Goal: Task Accomplishment & Management: Complete application form

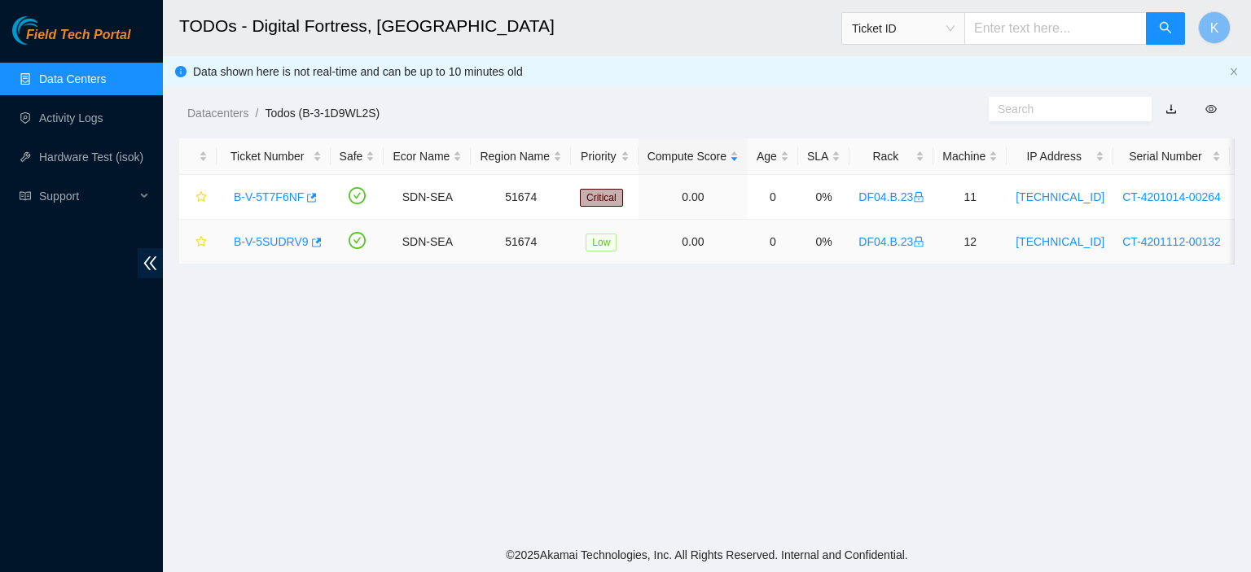
click at [267, 243] on link "B-V-5SUDRV9" at bounding box center [271, 241] width 75 height 13
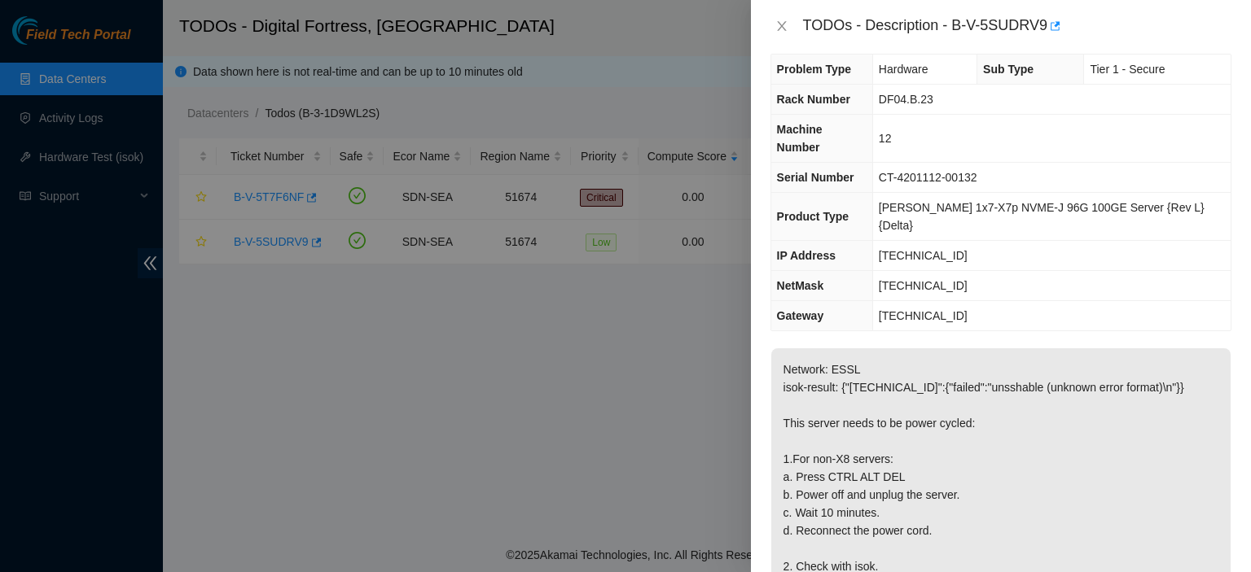
scroll to position [11, 0]
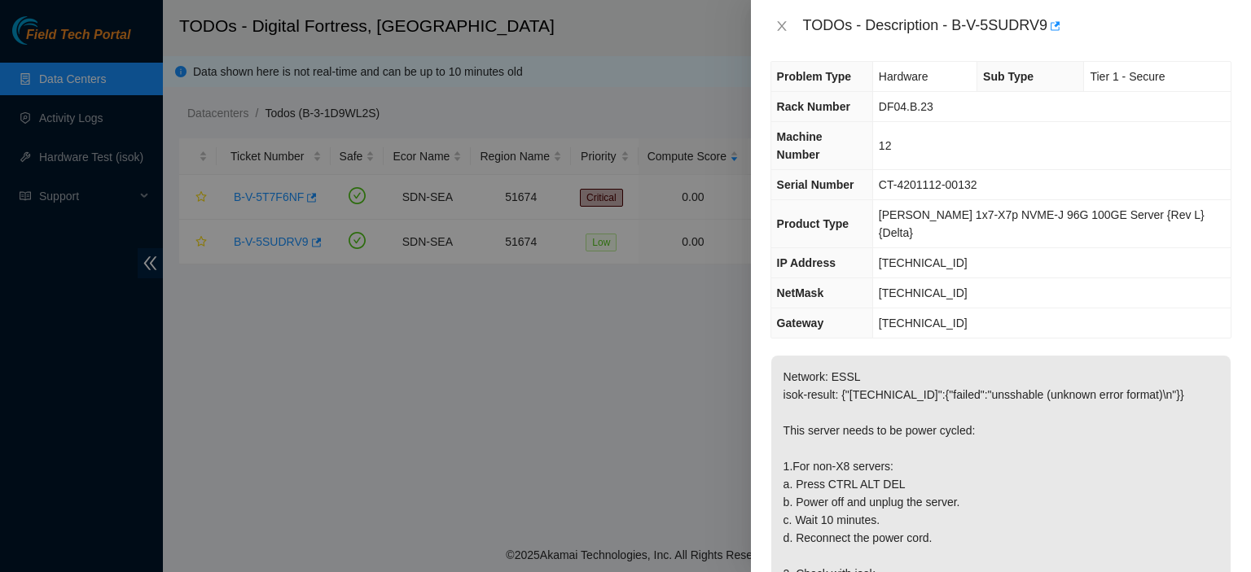
click at [324, 259] on div at bounding box center [625, 286] width 1251 height 572
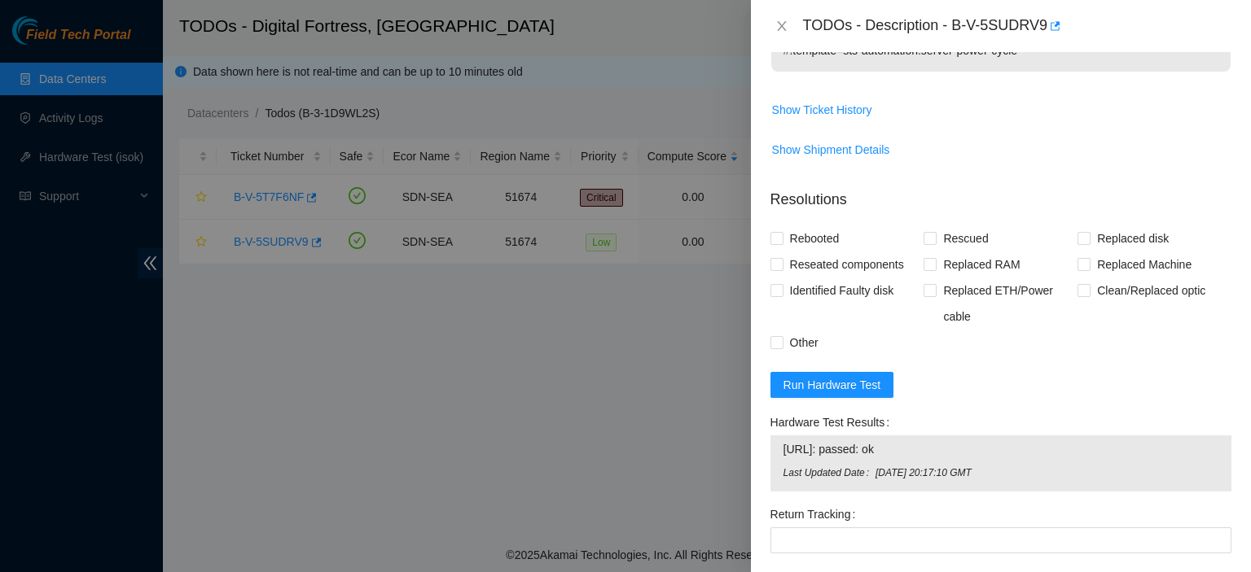
scroll to position [624, 0]
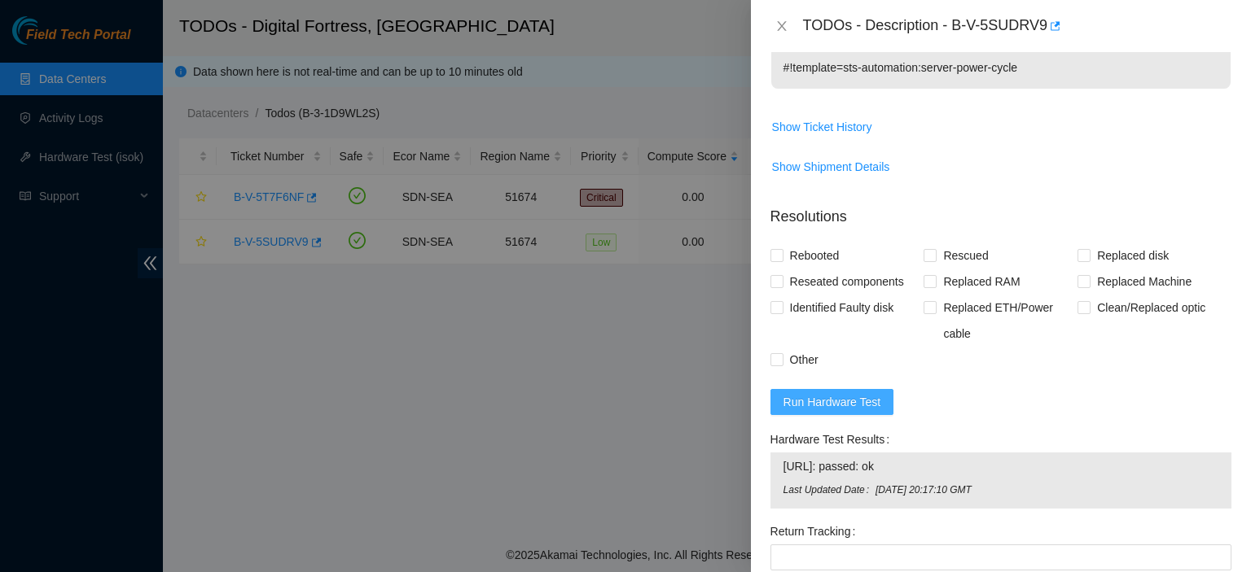
click at [865, 393] on span "Run Hardware Test" at bounding box center [832, 402] width 98 height 18
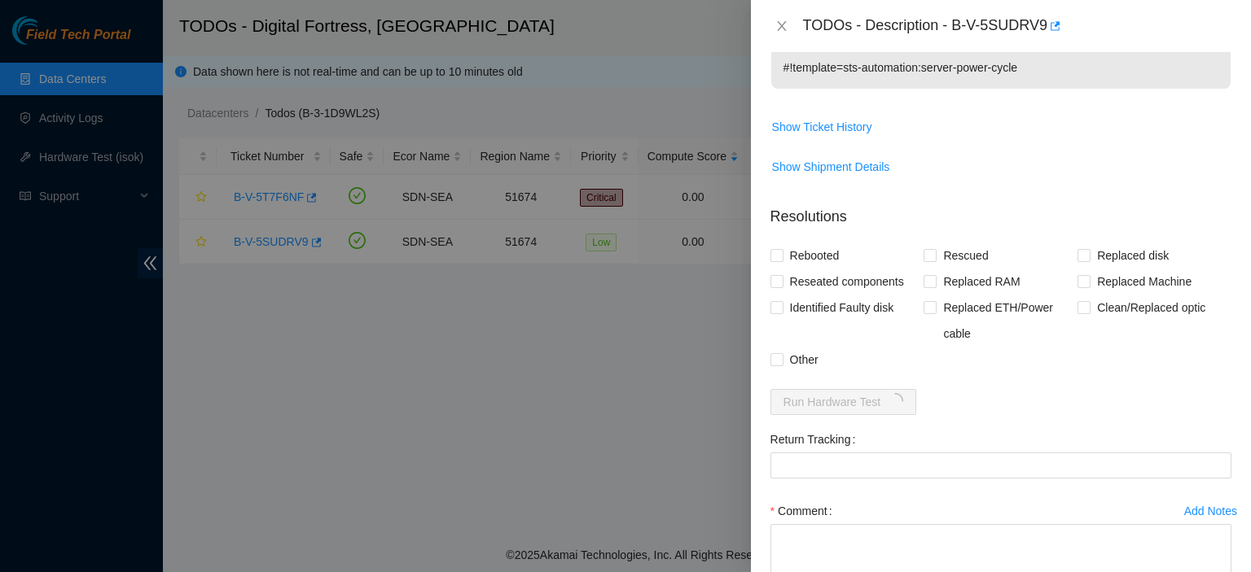
scroll to position [83, 0]
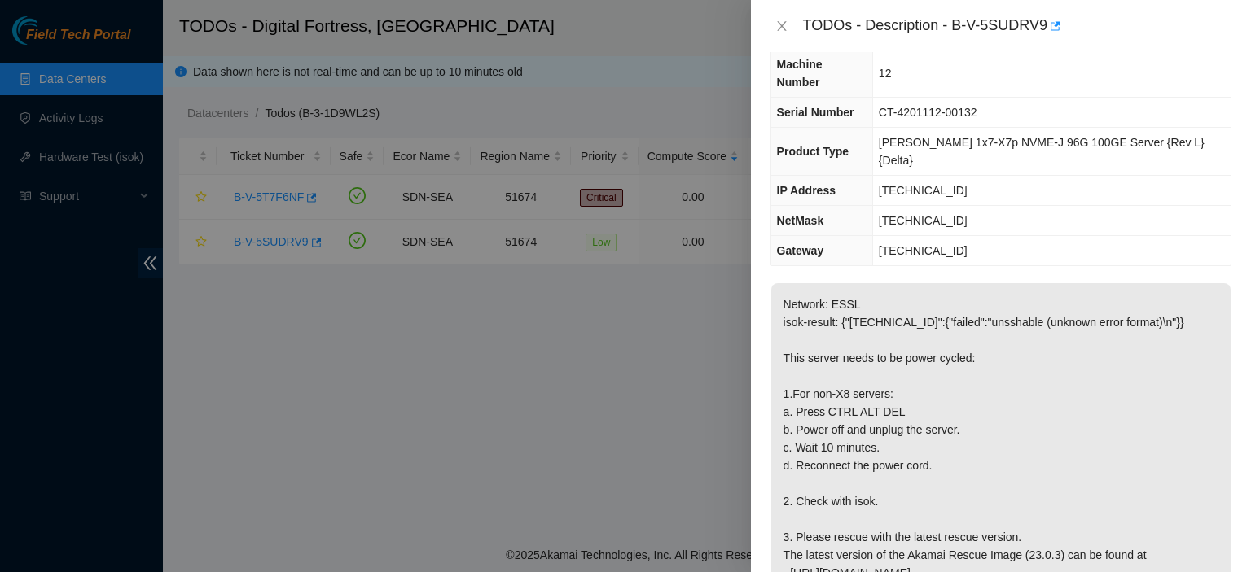
click at [1047, 524] on p "Network: ESSL isok-result: {"[TECHNICAL_ID]":{"failed":"unsshable (unknown erro…" at bounding box center [1000, 456] width 459 height 347
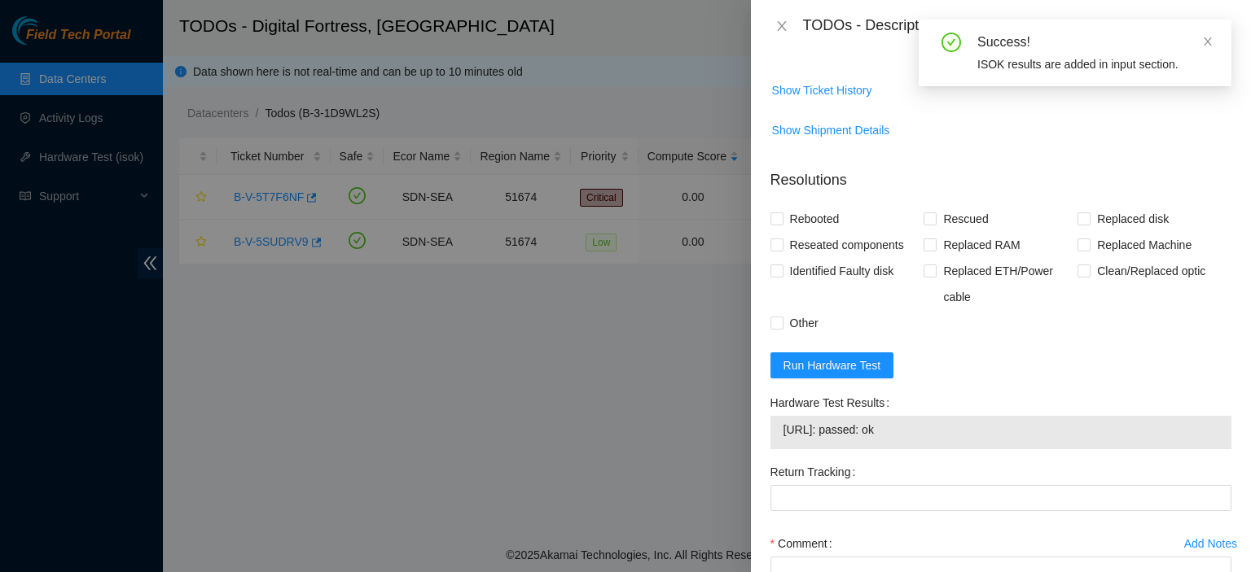
scroll to position [764, 0]
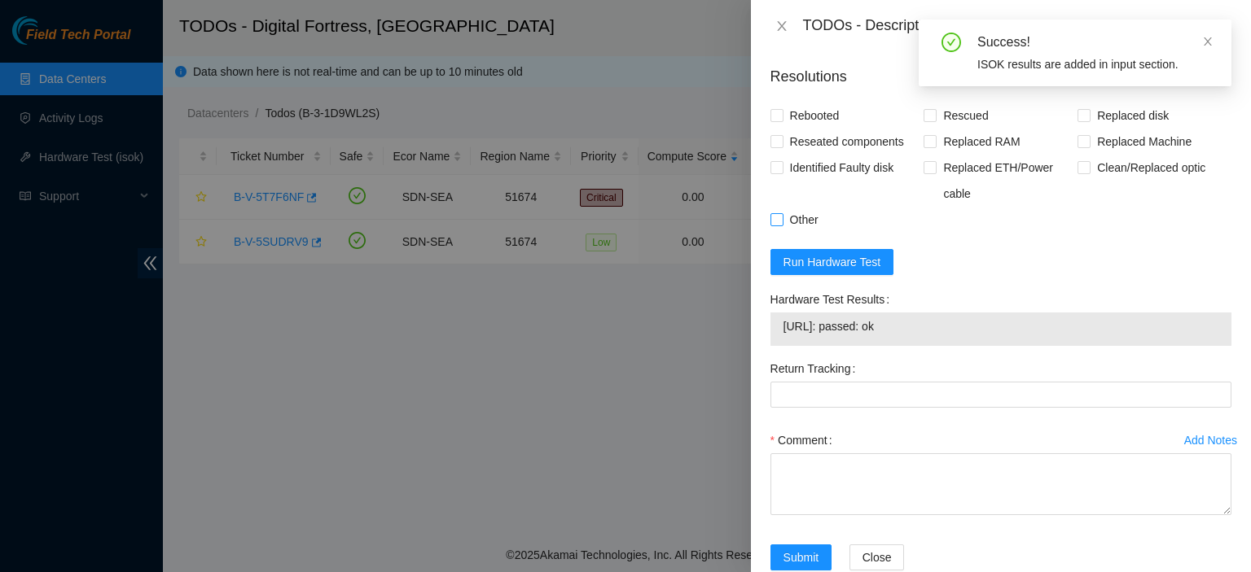
click at [775, 213] on input "Other" at bounding box center [775, 218] width 11 height 11
checkbox input "true"
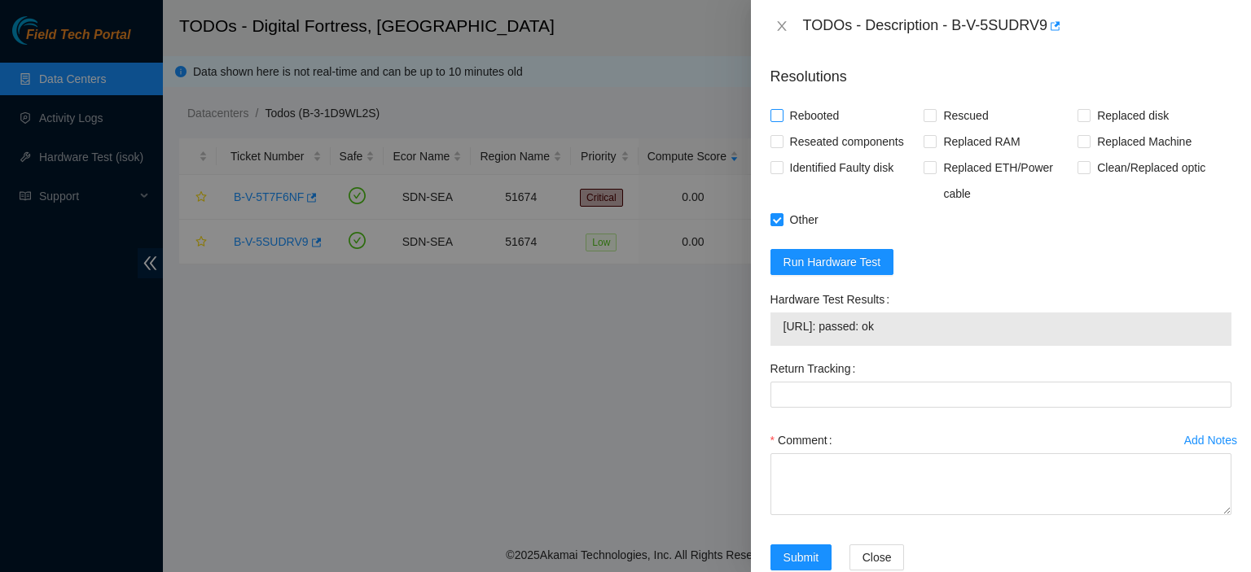
click at [772, 109] on input "Rebooted" at bounding box center [775, 114] width 11 height 11
checkbox input "true"
click at [931, 109] on span at bounding box center [929, 115] width 13 height 13
click at [931, 109] on input "Rescued" at bounding box center [928, 114] width 11 height 11
checkbox input "true"
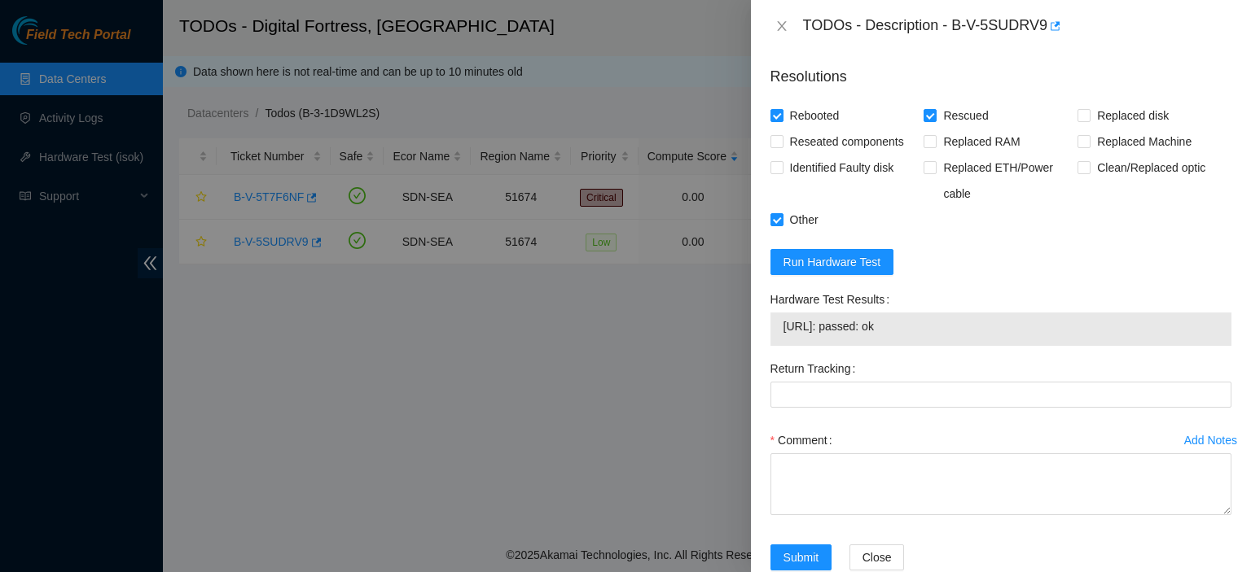
click at [1222, 430] on div "Add Notes Comment" at bounding box center [1001, 485] width 474 height 117
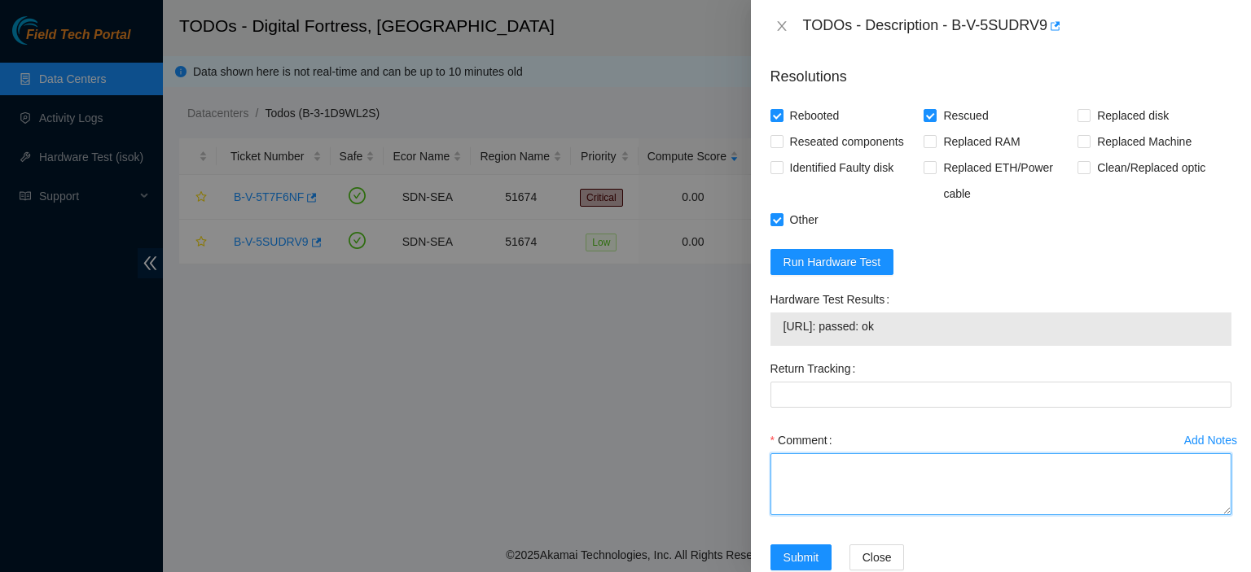
click at [882, 453] on textarea "Comment" at bounding box center [1000, 484] width 461 height 62
paste textarea "B-V-5T7F6NF"
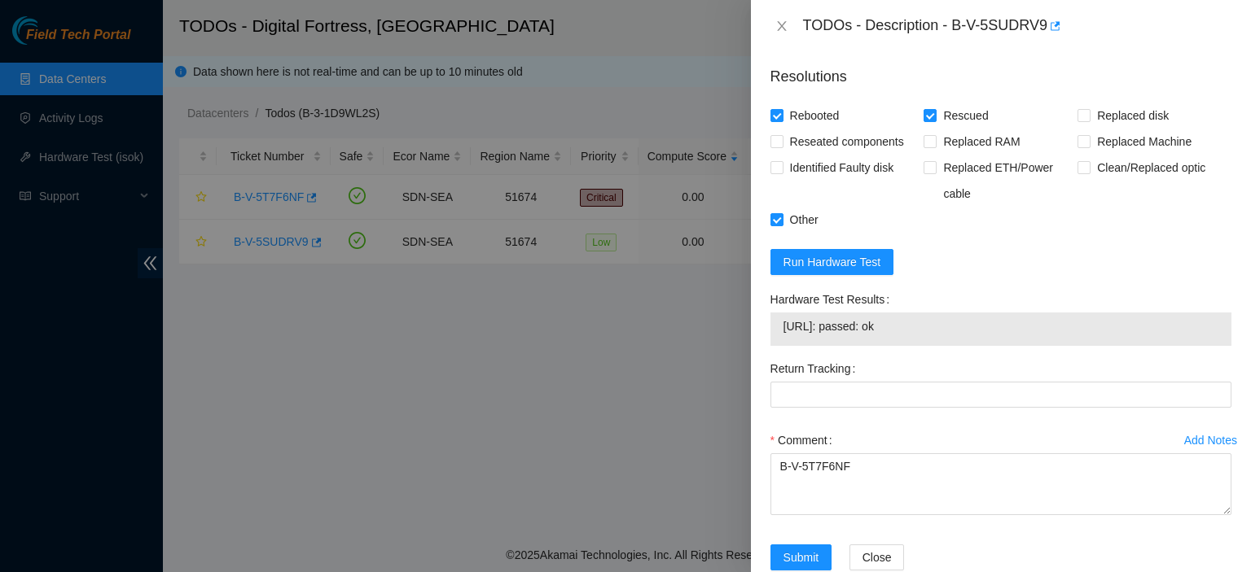
drag, startPoint x: 953, startPoint y: 535, endPoint x: 948, endPoint y: 484, distance: 50.8
click at [953, 545] on div "Close" at bounding box center [902, 568] width 119 height 46
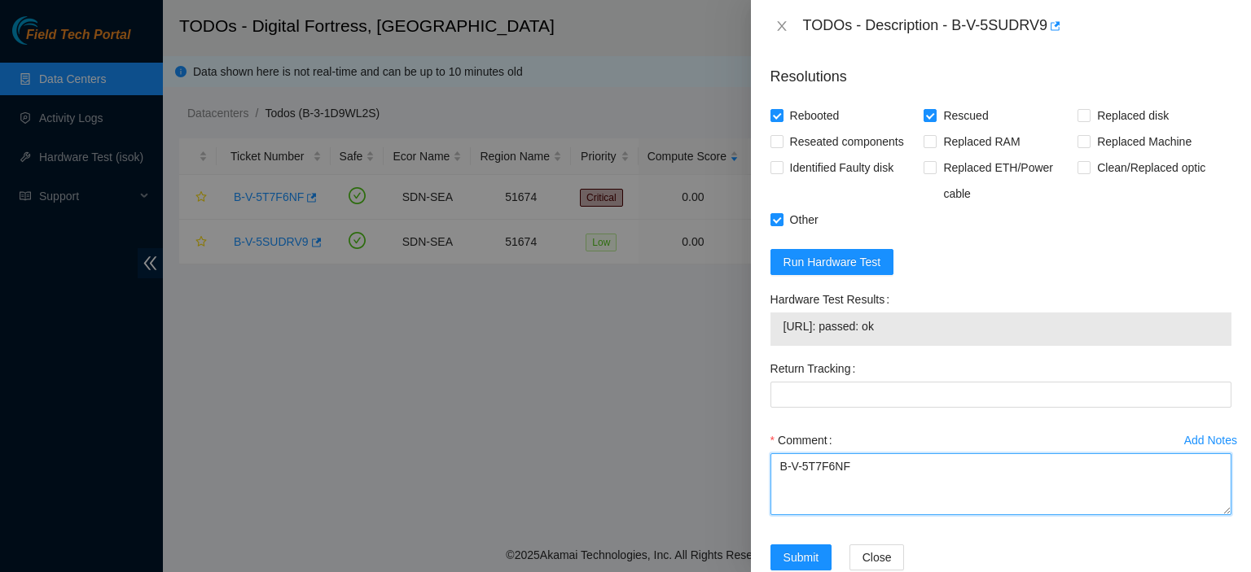
drag, startPoint x: 778, startPoint y: 429, endPoint x: 951, endPoint y: 460, distance: 175.4
click at [951, 460] on textarea "B-V-5T7F6NF" at bounding box center [1000, 484] width 461 height 62
paste textarea "[EMAIL_ADDRESS][DOMAIN_NAME] - merh has completed your request (B-V-5TRS2A5, B-…"
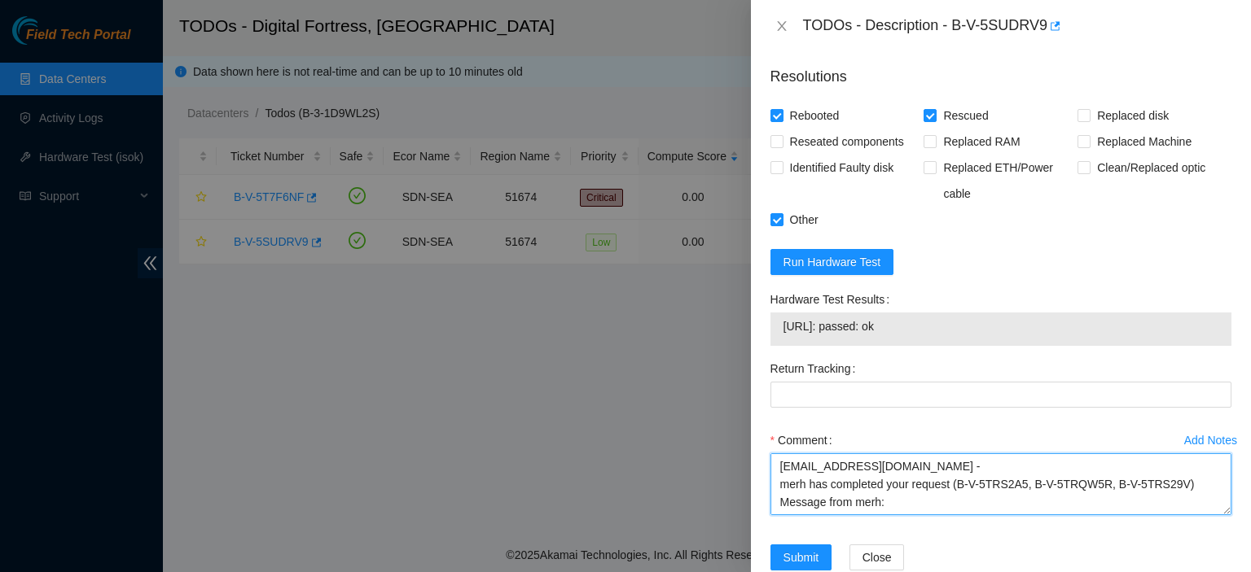
scroll to position [67, 0]
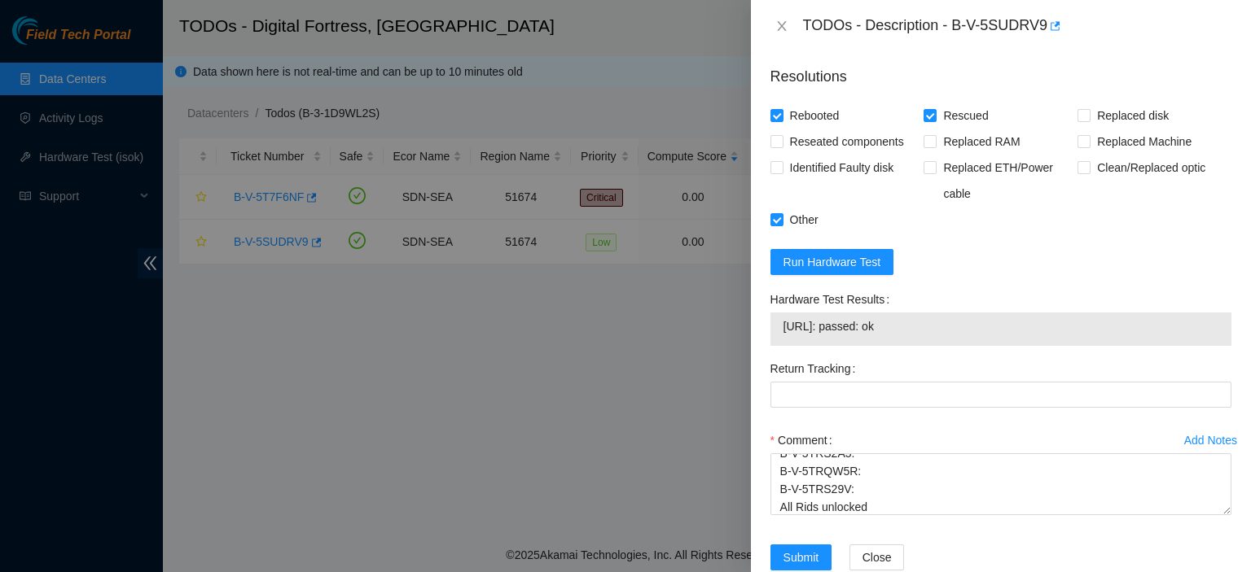
click at [340, 48] on div at bounding box center [625, 286] width 1251 height 572
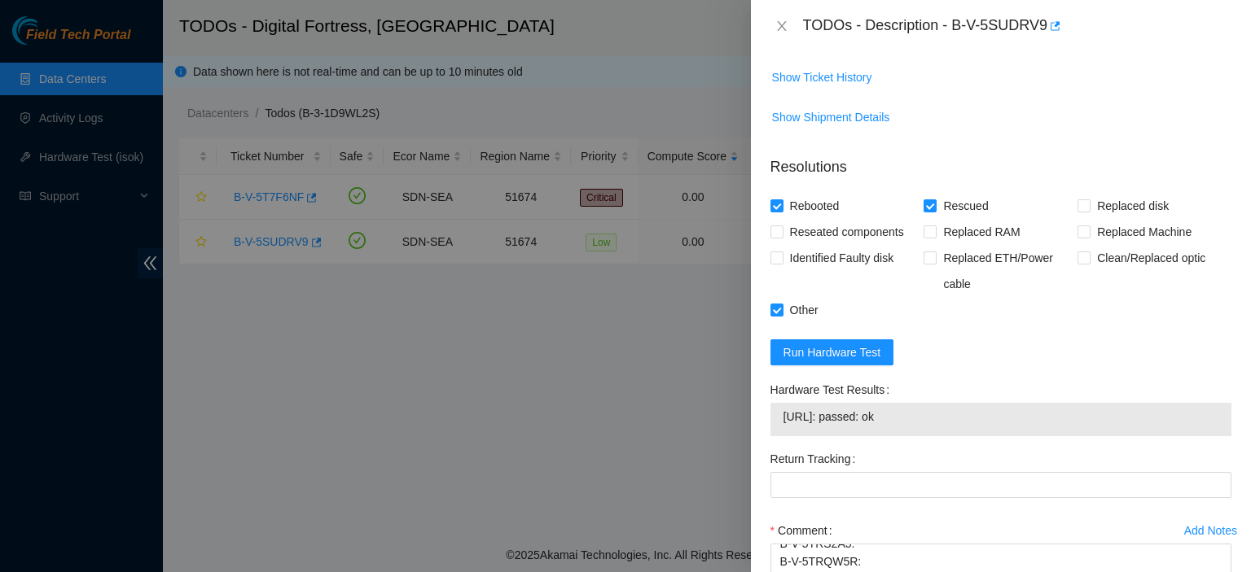
scroll to position [764, 0]
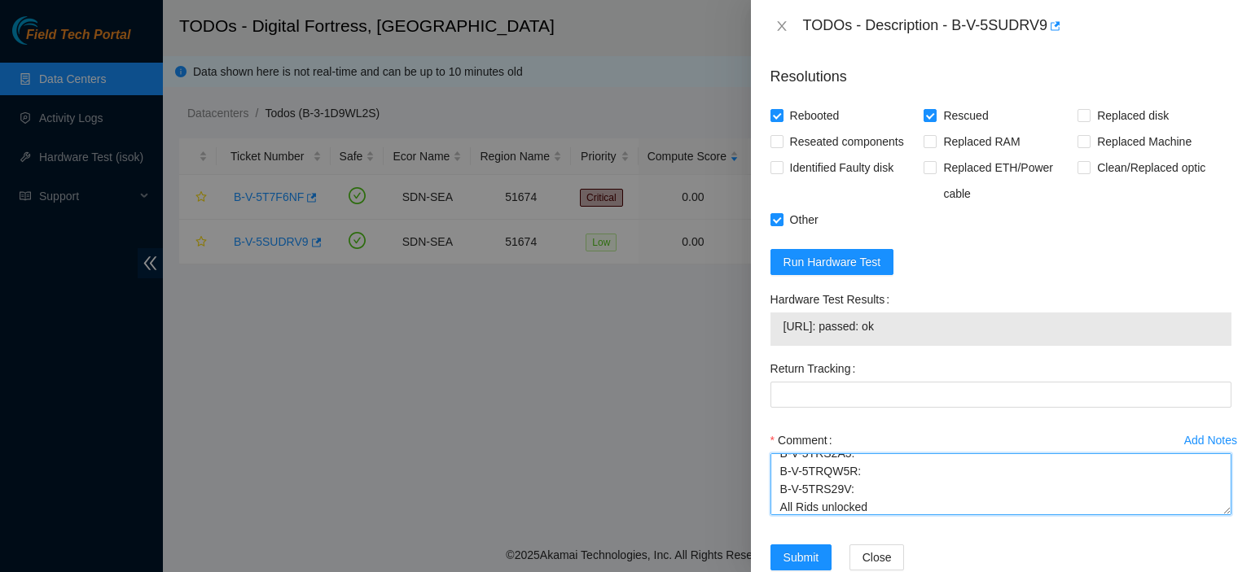
click at [1097, 458] on textarea "[EMAIL_ADDRESS][DOMAIN_NAME] - merh has completed your request (B-V-5TRS2A5, B-…" at bounding box center [1000, 484] width 461 height 62
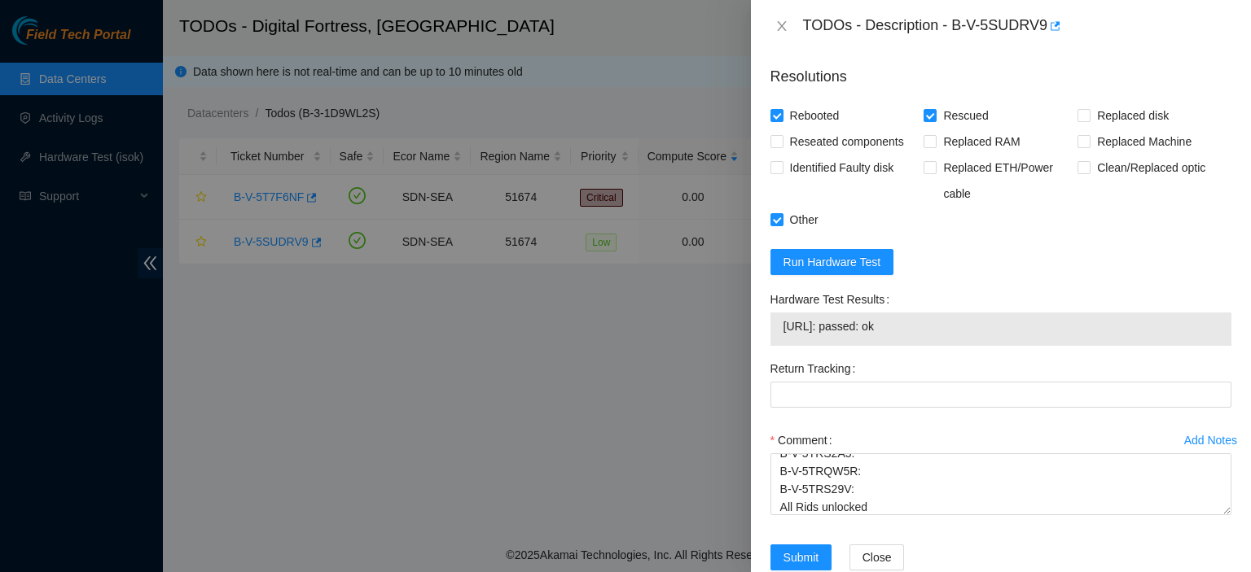
click at [1044, 480] on div "Comment [EMAIL_ADDRESS][DOMAIN_NAME] - merh has completed your request (B-V-5TR…" at bounding box center [1000, 476] width 461 height 98
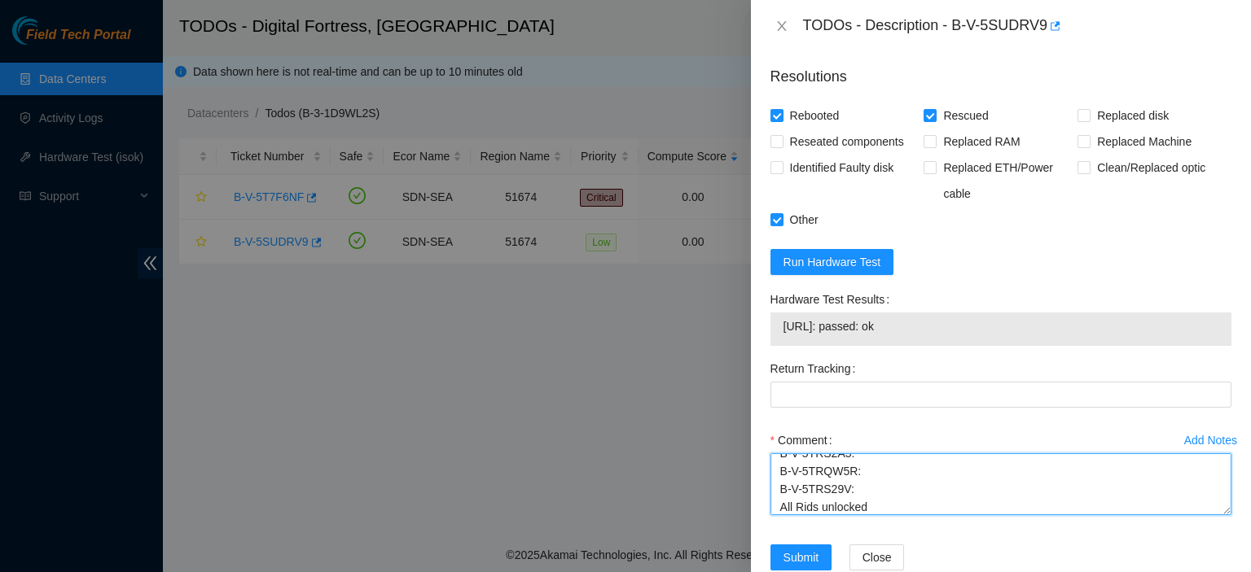
click at [1036, 471] on textarea "[EMAIL_ADDRESS][DOMAIN_NAME] - merh has completed your request (B-V-5TRS2A5, B-…" at bounding box center [1000, 484] width 461 height 62
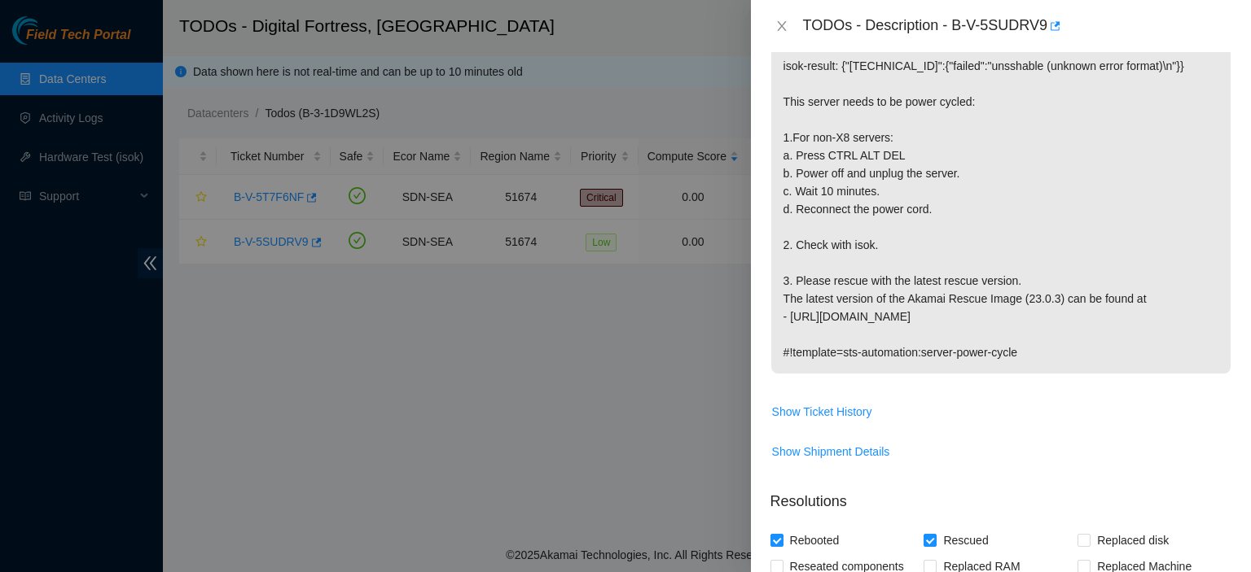
scroll to position [304, 0]
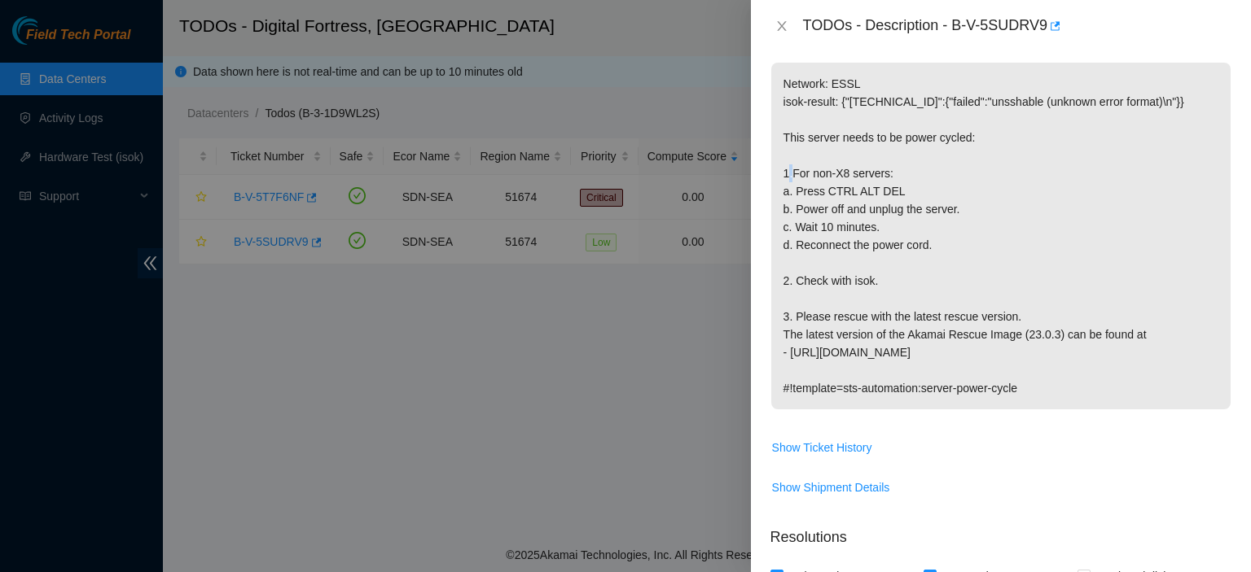
click at [795, 131] on p "Network: ESSL isok-result: {"[TECHNICAL_ID]":{"failed":"unsshable (unknown erro…" at bounding box center [1000, 236] width 459 height 347
click at [808, 123] on p "Network: ESSL isok-result: {"[TECHNICAL_ID]":{"failed":"unsshable (unknown erro…" at bounding box center [1000, 236] width 459 height 347
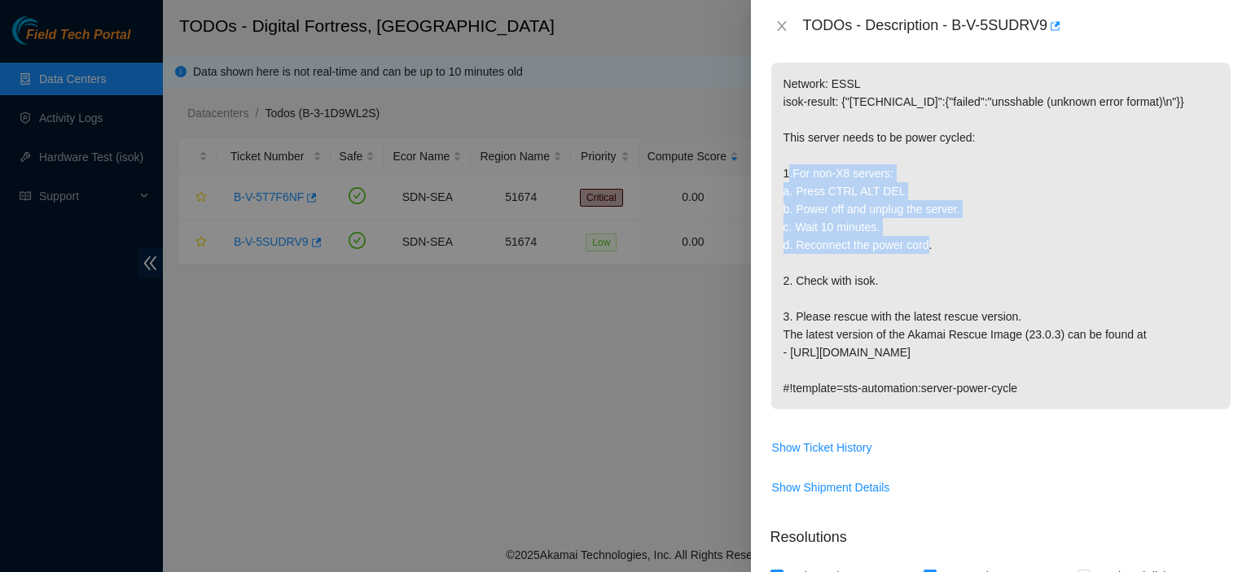
drag, startPoint x: 791, startPoint y: 136, endPoint x: 939, endPoint y: 214, distance: 166.8
click at [939, 214] on p "Network: ESSL isok-result: {"[TECHNICAL_ID]":{"failed":"unsshable (unknown erro…" at bounding box center [1000, 236] width 459 height 347
copy p "For non-X8 servers: a. Press CTRL ALT DEL b. Power off and unplug the server. c…"
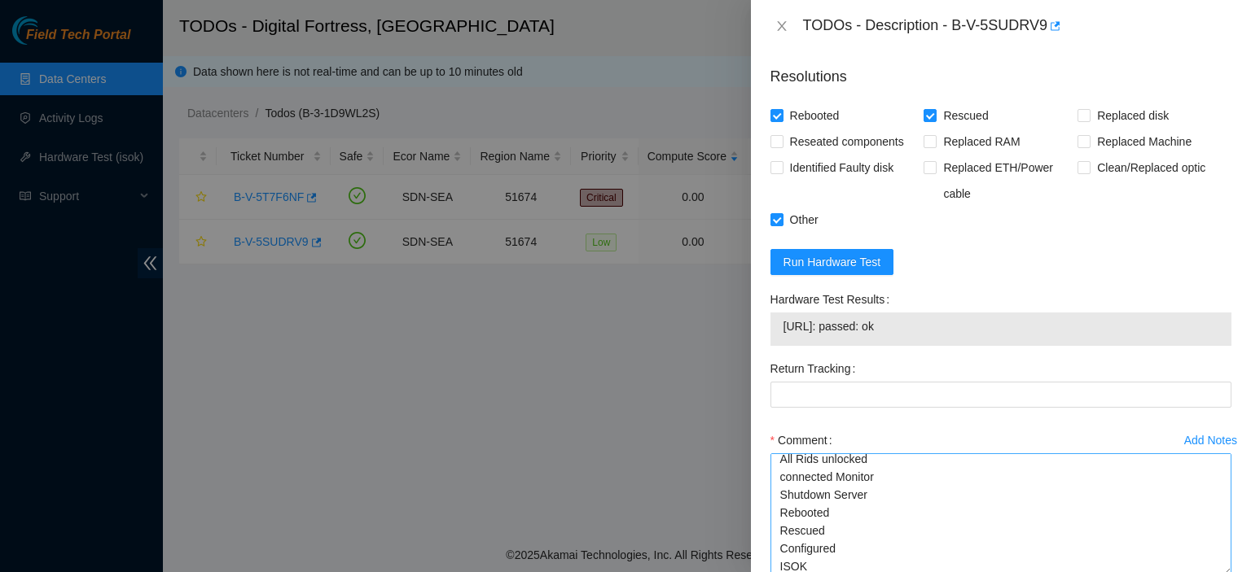
scroll to position [111, 0]
drag, startPoint x: 1215, startPoint y: 474, endPoint x: 1209, endPoint y: 542, distance: 68.6
click at [1209, 542] on textarea "[EMAIL_ADDRESS][DOMAIN_NAME] - merh has completed your request (B-V-5TRS2A5, B-…" at bounding box center [1000, 517] width 461 height 129
click at [874, 462] on textarea "[EMAIL_ADDRESS][DOMAIN_NAME] - merh has completed your request (B-V-5TRS2A5, B-…" at bounding box center [1000, 517] width 461 height 129
paste textarea "For non-X8 servers: a. Press CTRL ALT DEL b. Power off and unplug the server. c…"
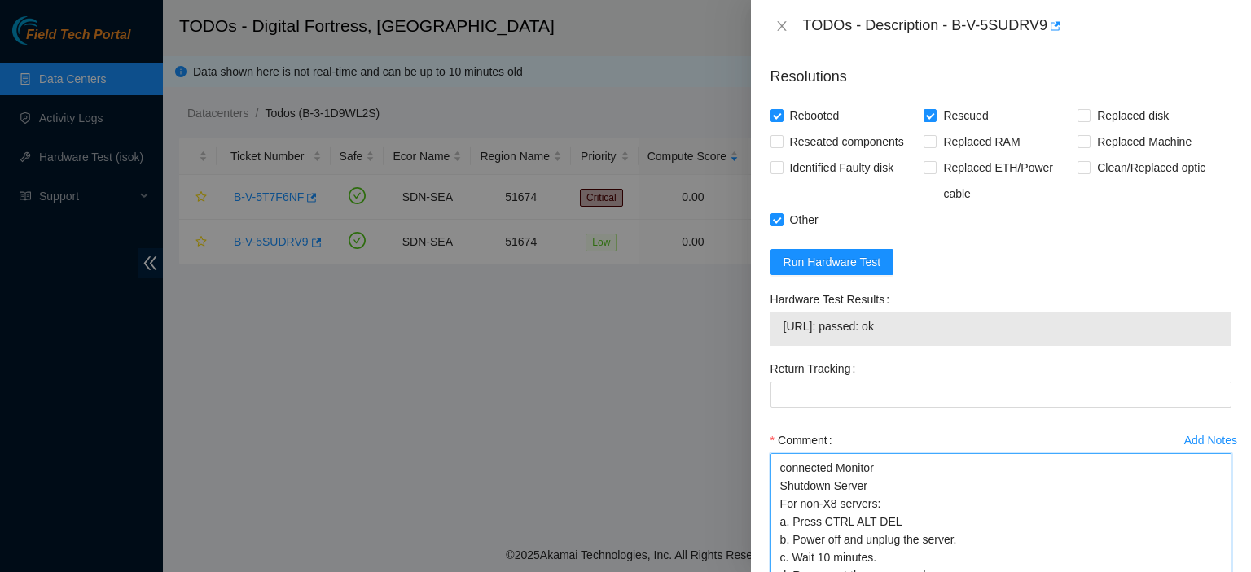
scroll to position [200, 0]
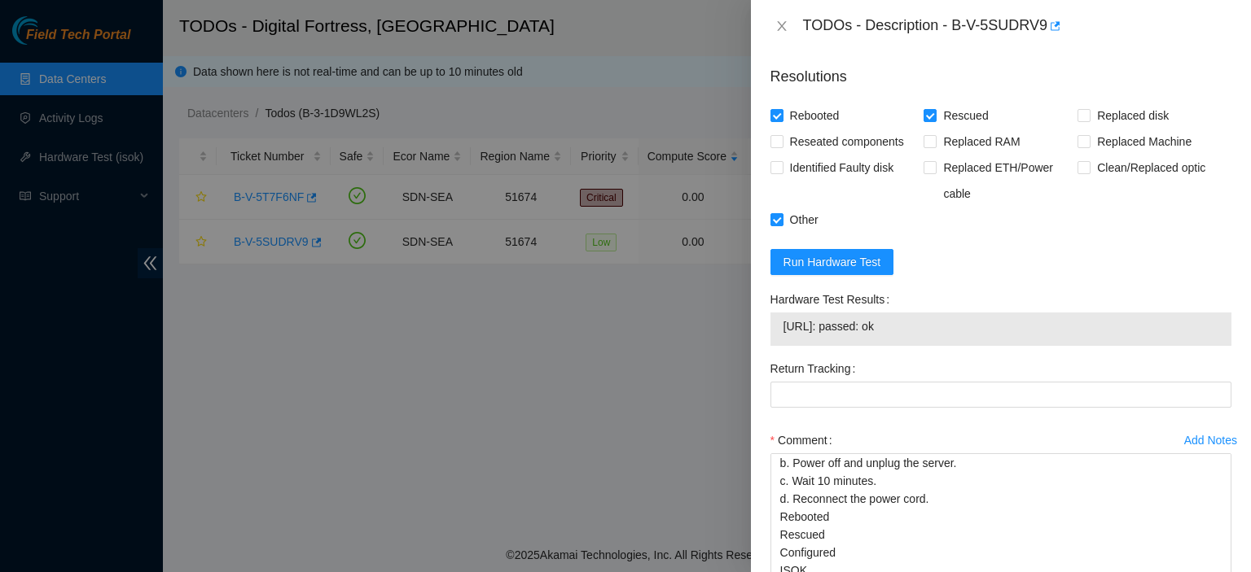
drag, startPoint x: 779, startPoint y: 290, endPoint x: 922, endPoint y: 296, distance: 142.6
click at [922, 313] on div "[URL]: passed: ok" at bounding box center [1000, 329] width 461 height 33
copy tbody "[URL]: passed: ok"
click at [835, 538] on textarea "[EMAIL_ADDRESS][DOMAIN_NAME] - merh has completed your request (B-V-5TRS2A5, B-…" at bounding box center [1000, 517] width 461 height 129
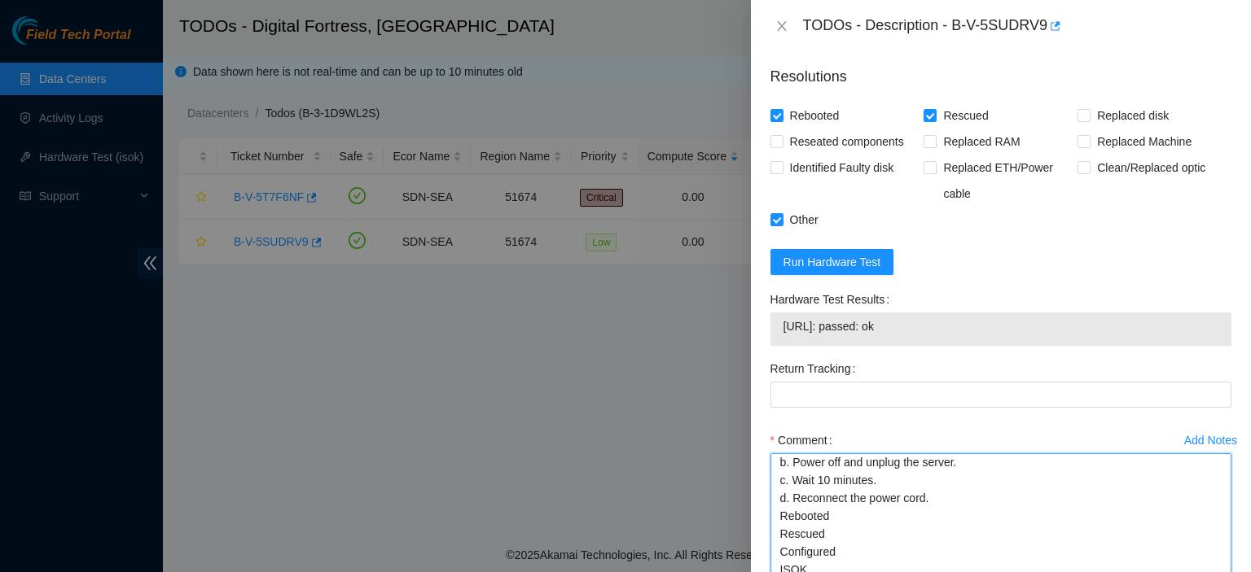
paste textarea "[URL]: passed: ok"
click at [835, 538] on textarea "[EMAIL_ADDRESS][DOMAIN_NAME] - merh has completed your request (B-V-5TRS2A5, B-…" at bounding box center [1000, 517] width 461 height 129
click at [988, 523] on textarea "[EMAIL_ADDRESS][DOMAIN_NAME] - merh has completed your request (B-V-5TRS2A5, B-…" at bounding box center [1000, 517] width 461 height 129
click at [957, 544] on textarea "[EMAIL_ADDRESS][DOMAIN_NAME] - merh has completed your request (B-V-5TRS2A5, B-…" at bounding box center [1000, 517] width 461 height 129
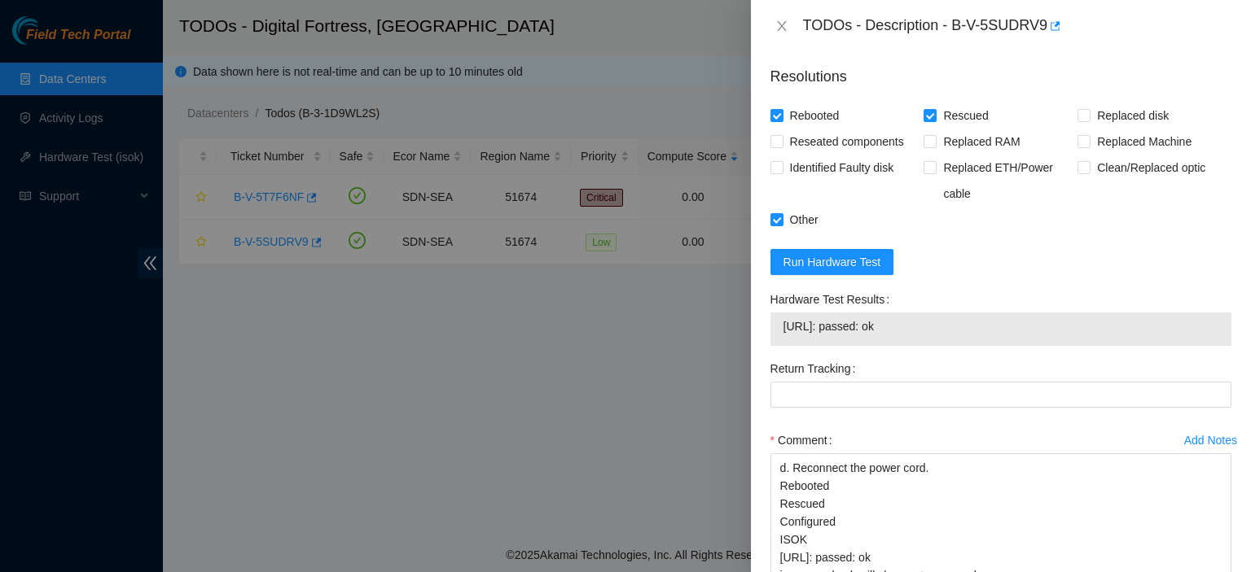
click at [363, 470] on div at bounding box center [625, 286] width 1251 height 572
click at [992, 535] on textarea "[EMAIL_ADDRESS][DOMAIN_NAME] - merh has completed your request (B-V-5TRS2A5, B-…" at bounding box center [1000, 517] width 461 height 129
paste textarea "B-V-5T7F6NF"
type textarea "[EMAIL_ADDRESS][DOMAIN_NAME] - merh has completed your request (B-V-5TRS2A5, B-…"
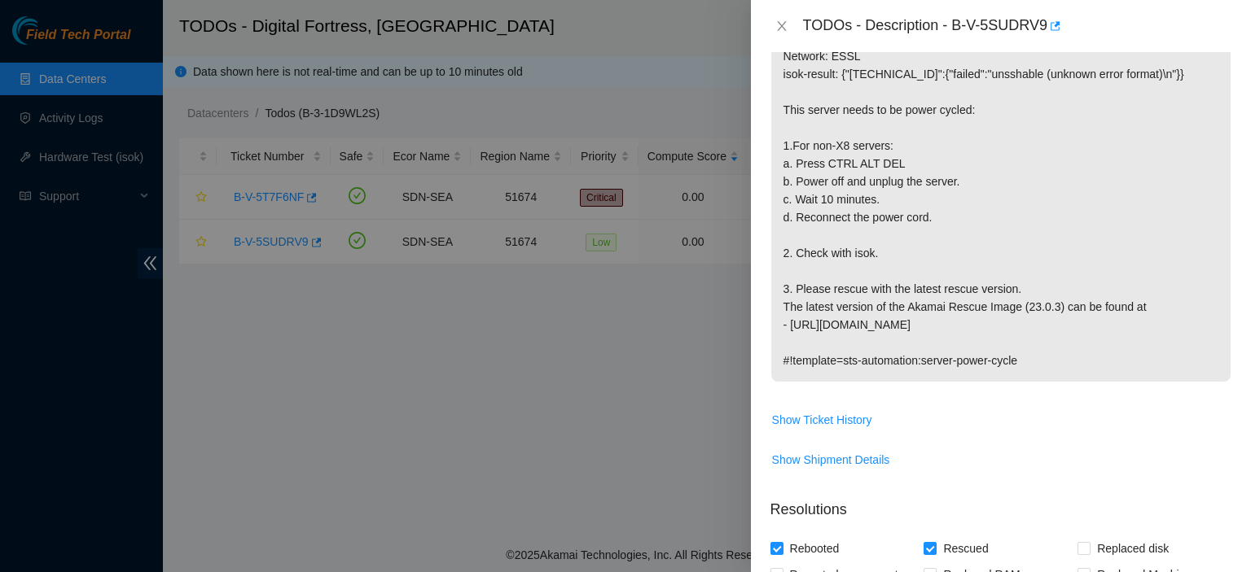
scroll to position [832, 0]
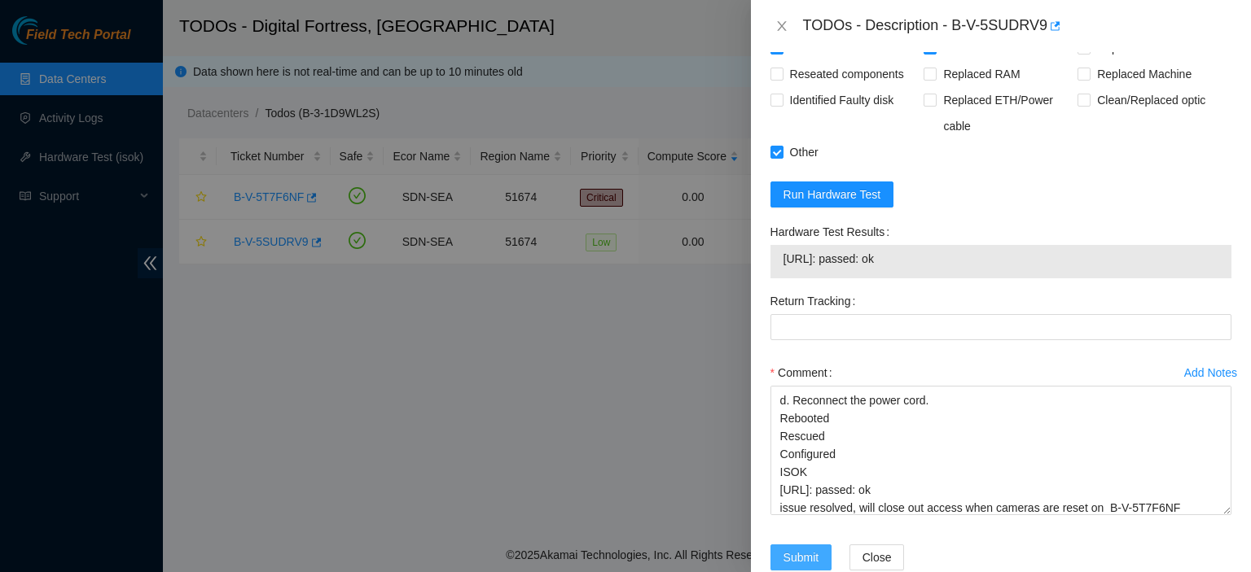
click at [800, 549] on span "Submit" at bounding box center [801, 558] width 36 height 18
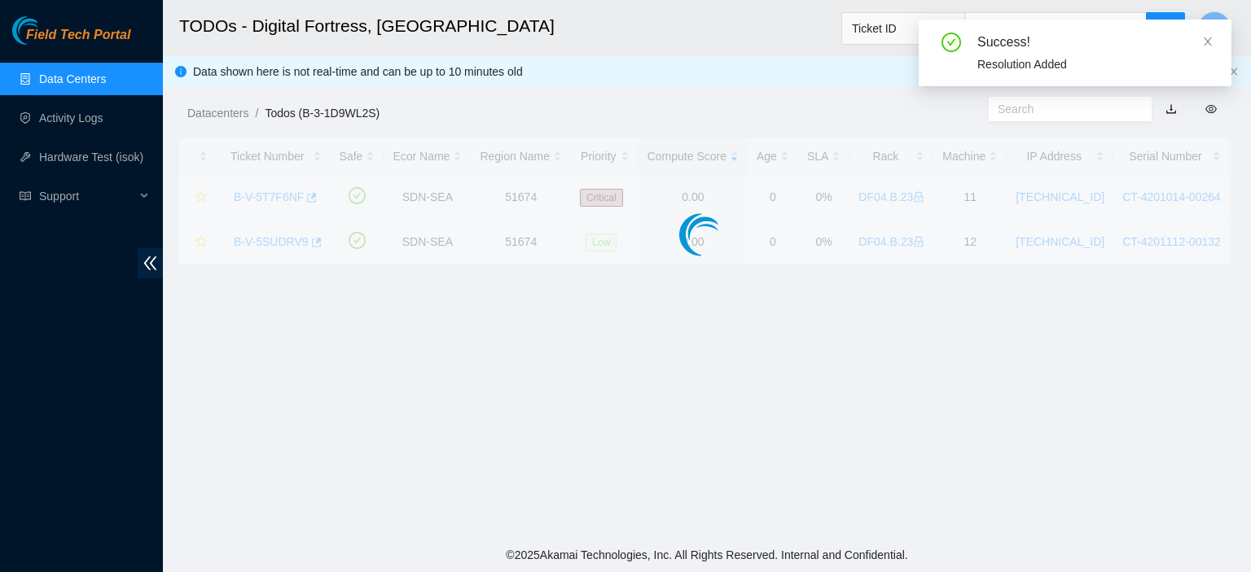
scroll to position [501, 0]
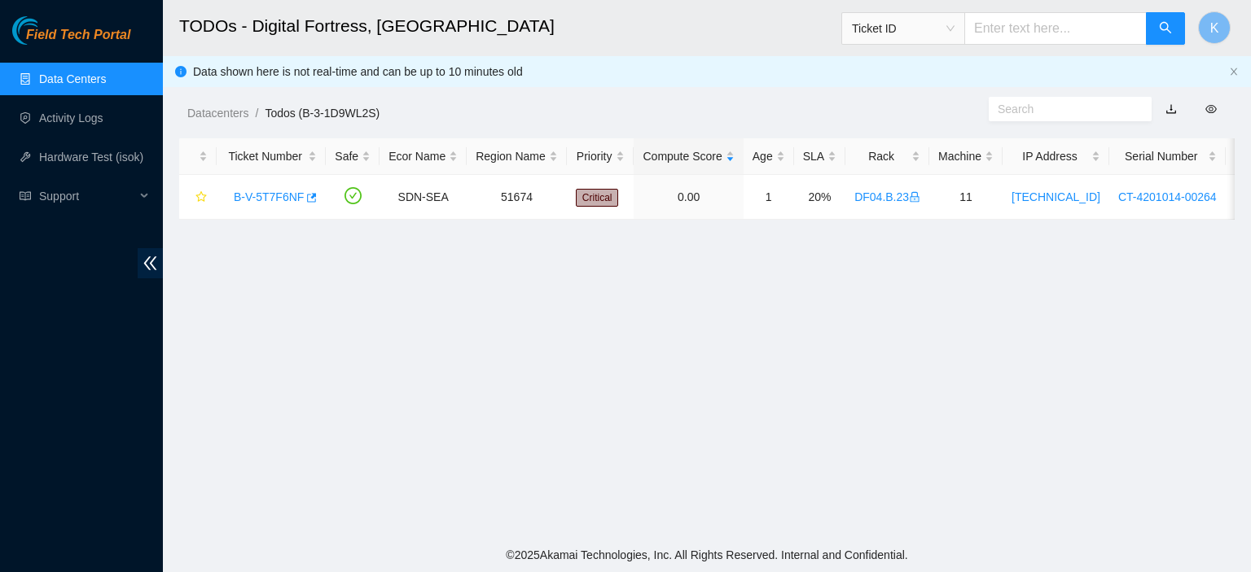
click at [85, 72] on link "Data Centers" at bounding box center [72, 78] width 67 height 13
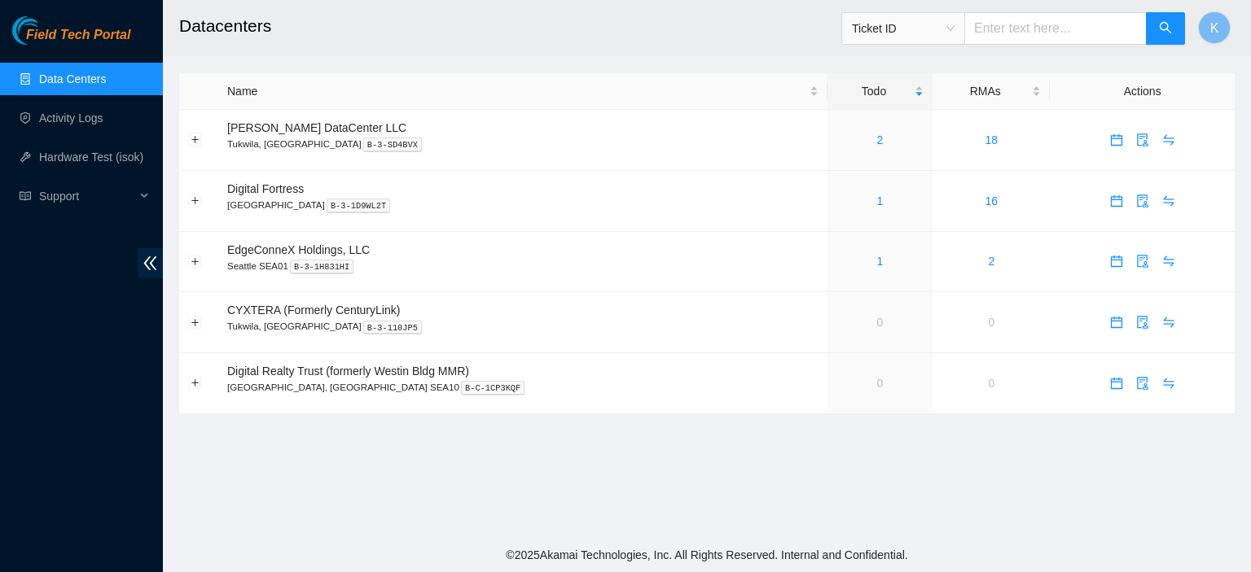
click at [484, 465] on main "Datacenters Ticket ID K Name Todo RMAs Actions [PERSON_NAME] DataCenter LLC [GE…" at bounding box center [707, 269] width 1088 height 538
click at [341, 46] on h2 "Datacenters" at bounding box center [605, 26] width 852 height 52
click at [85, 114] on link "Activity Logs" at bounding box center [71, 118] width 64 height 13
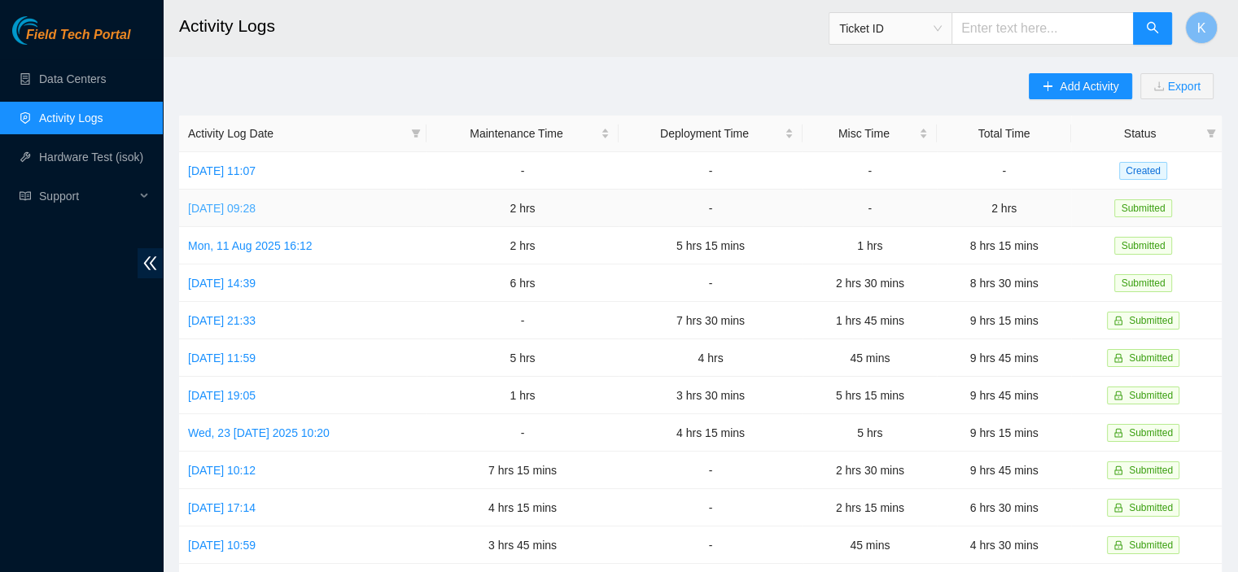
click at [234, 210] on link "[DATE] 09:28" at bounding box center [222, 208] width 68 height 13
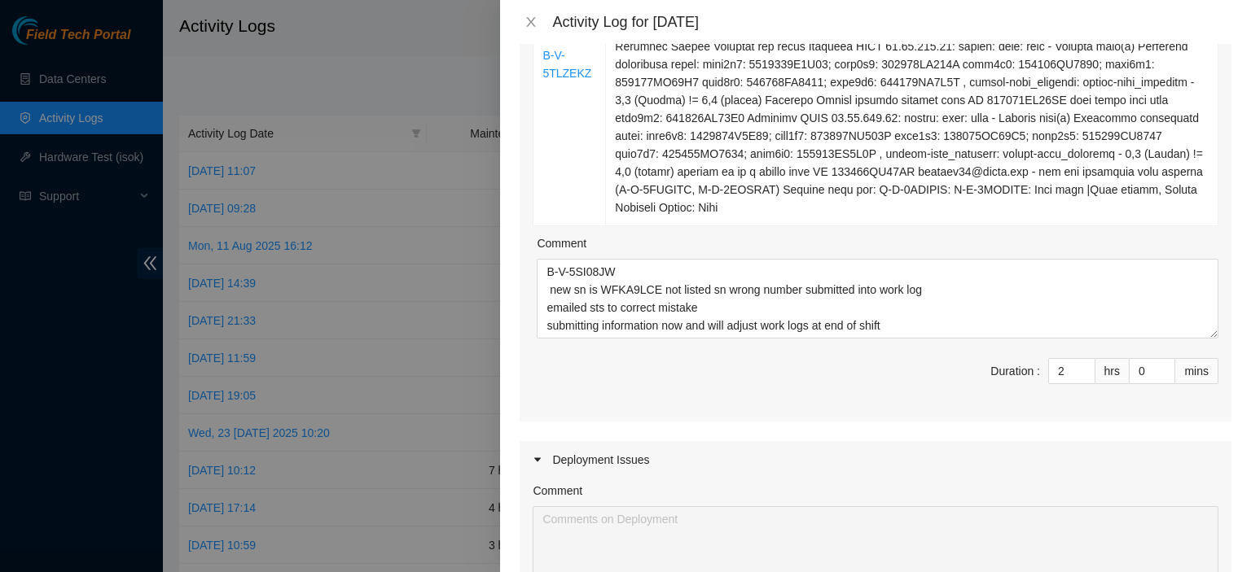
scroll to position [814, 0]
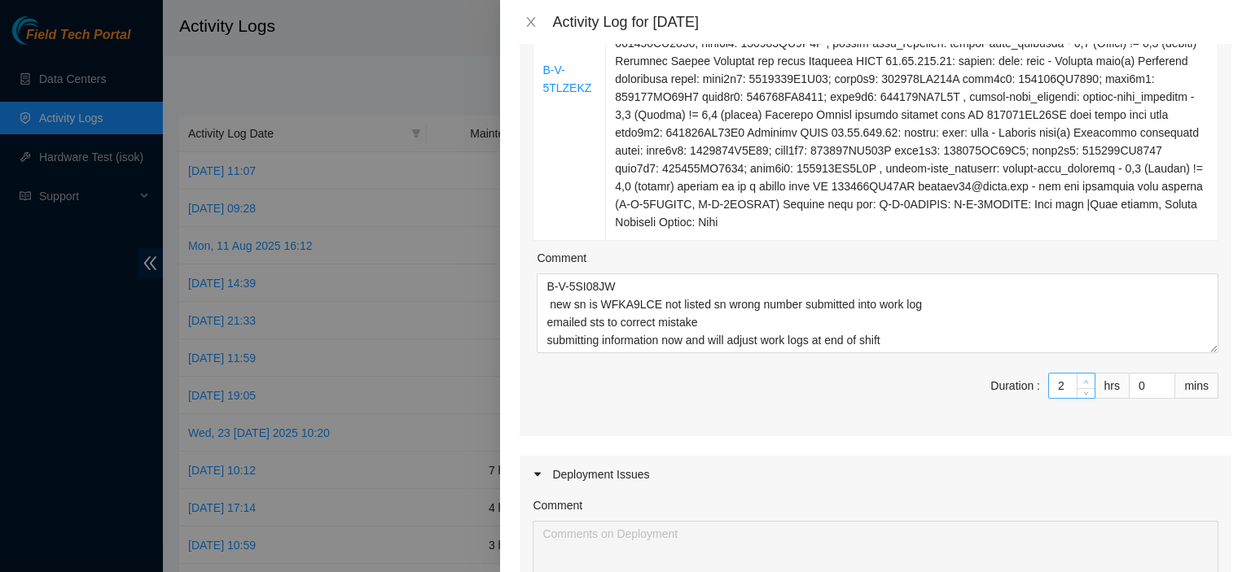
click at [1083, 379] on icon "up" at bounding box center [1086, 382] width 6 height 6
type input "3"
type input "4"
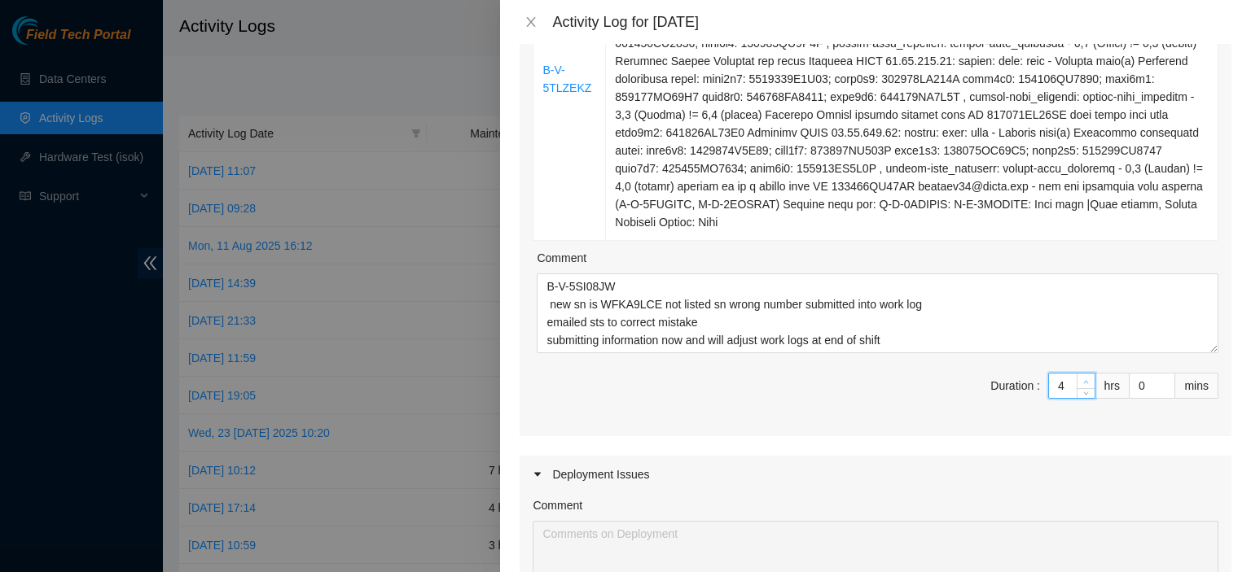
click at [1083, 379] on icon "up" at bounding box center [1086, 382] width 6 height 6
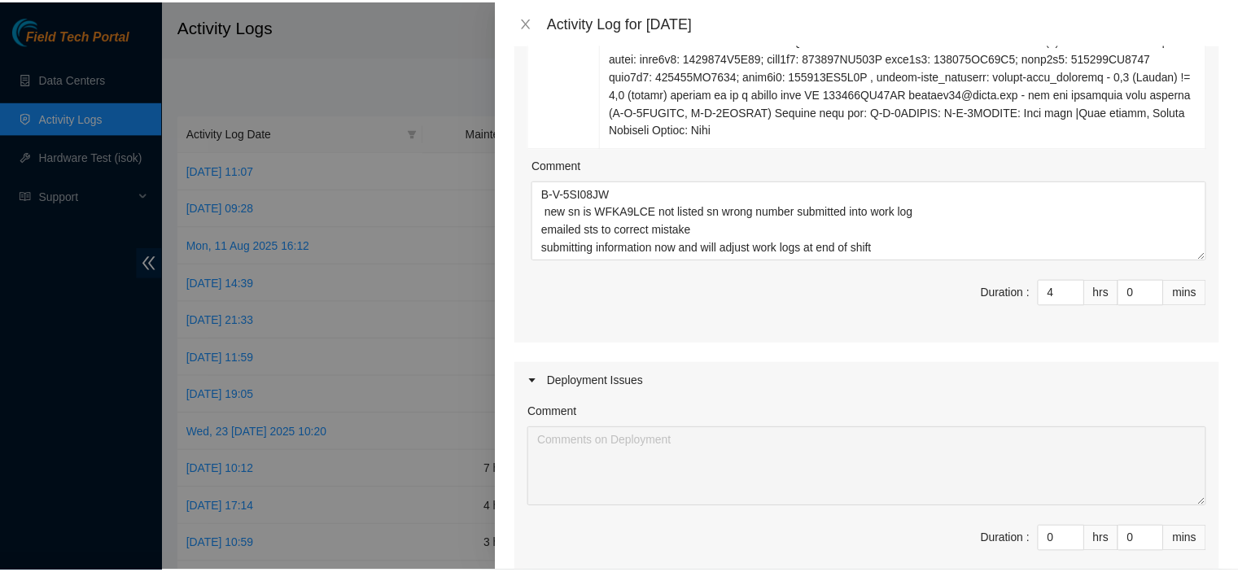
scroll to position [892, 0]
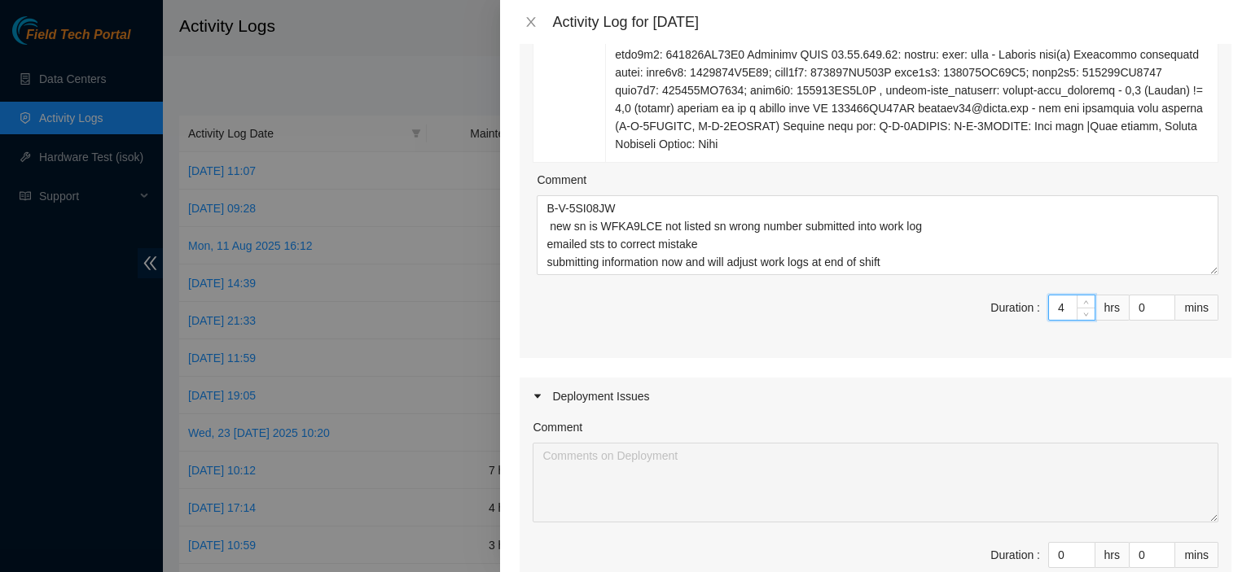
click at [1063, 296] on input "4" at bounding box center [1072, 308] width 46 height 24
type input "5"
click at [1081, 299] on span "up" at bounding box center [1086, 304] width 10 height 10
click at [99, 74] on div at bounding box center [625, 286] width 1251 height 572
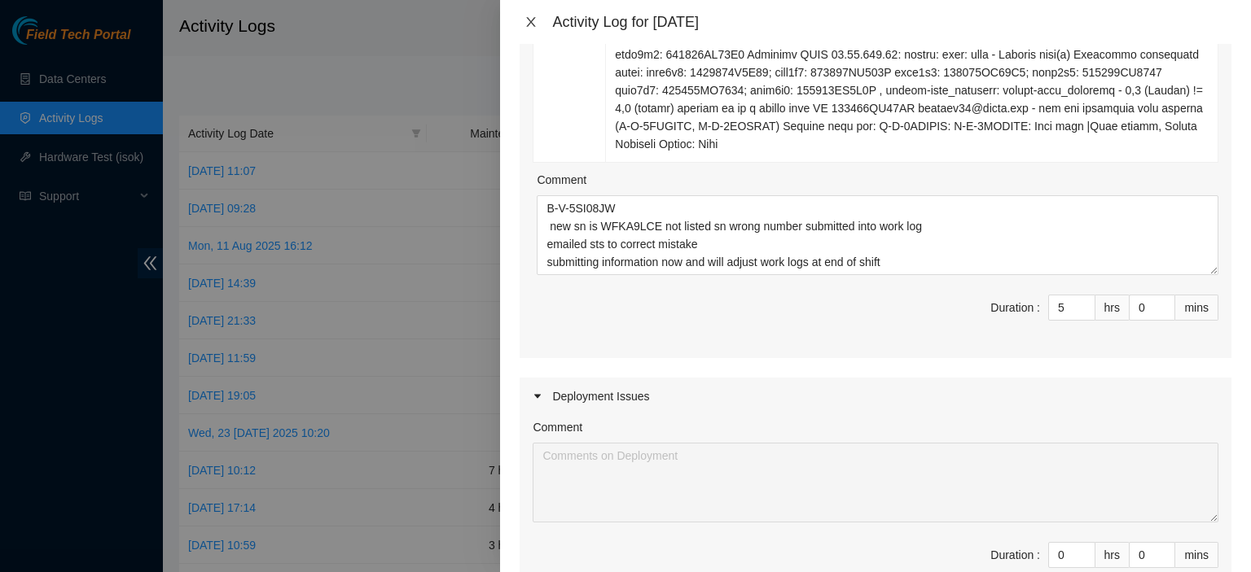
click at [537, 23] on button "Close" at bounding box center [530, 22] width 23 height 15
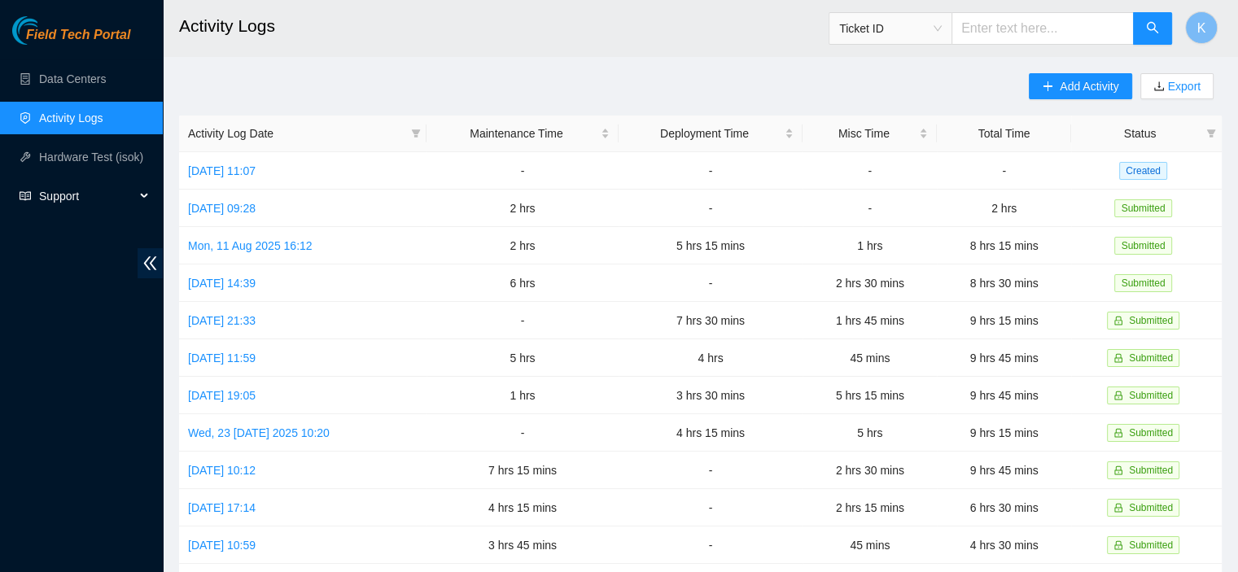
click at [85, 204] on span "Support" at bounding box center [87, 196] width 96 height 33
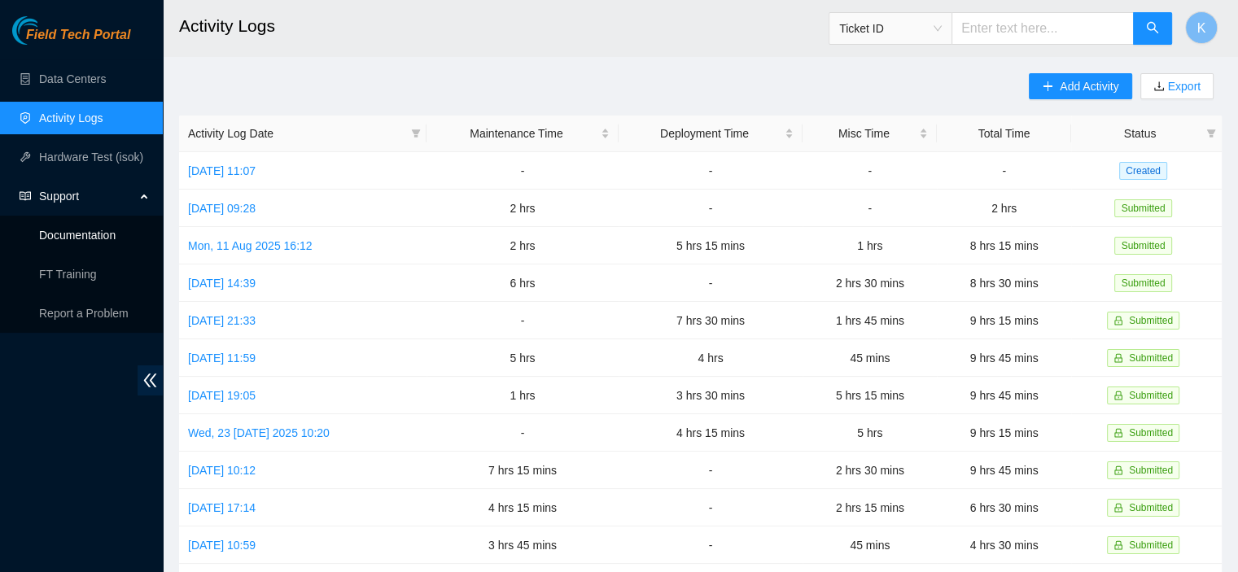
click at [99, 239] on link "Documentation" at bounding box center [77, 235] width 77 height 13
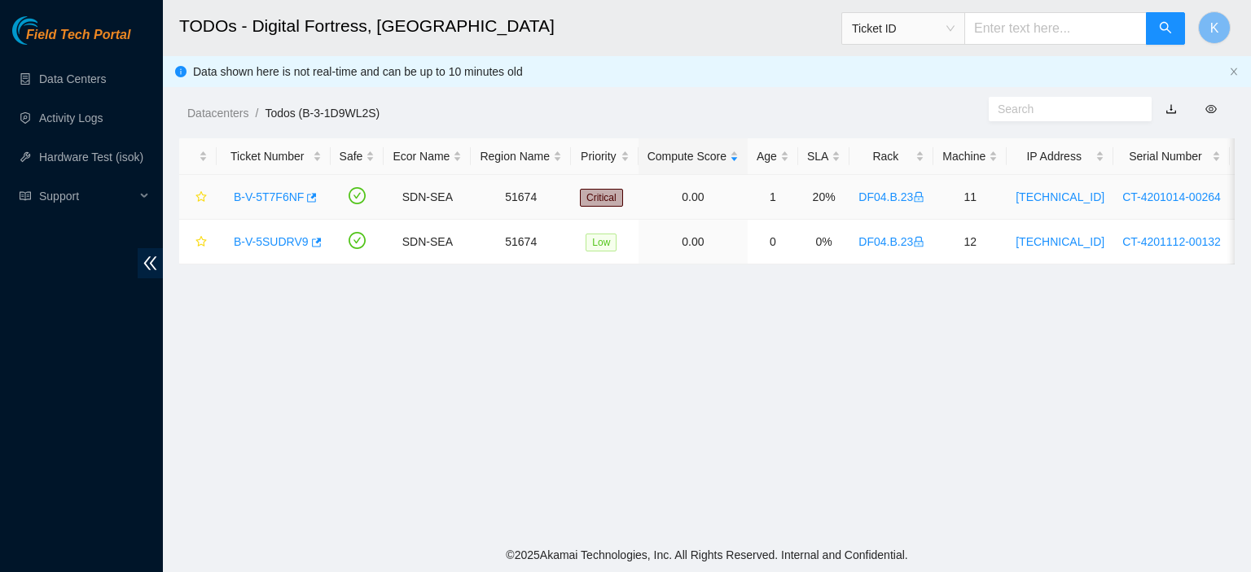
click at [290, 195] on link "B-V-5T7F6NF" at bounding box center [269, 197] width 70 height 13
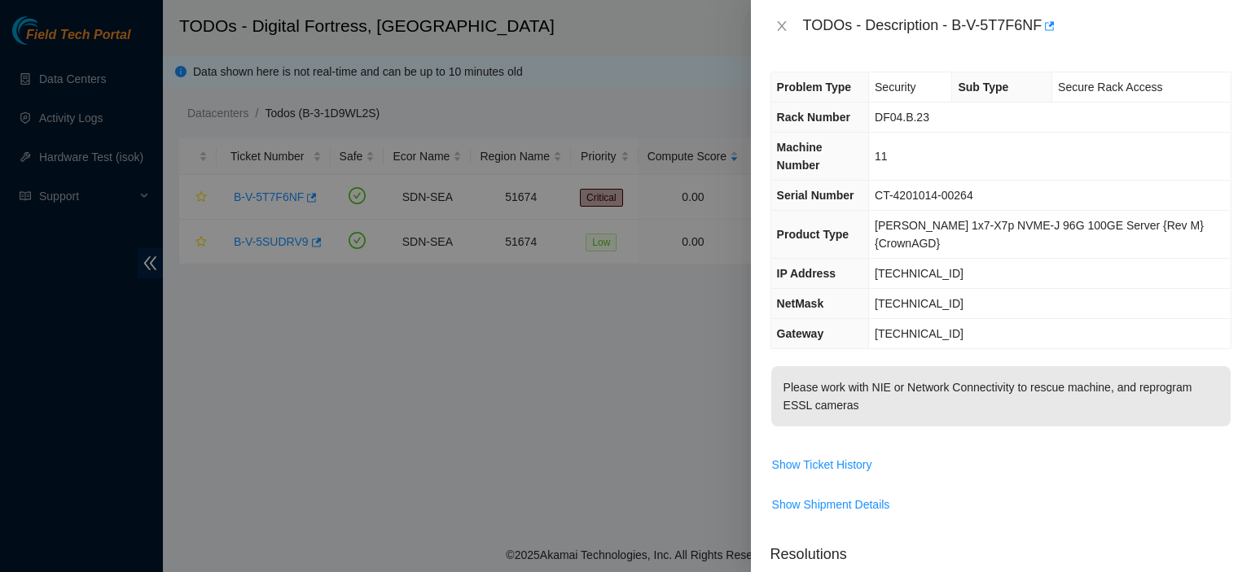
click at [995, 531] on p "Resolutions" at bounding box center [1000, 548] width 461 height 35
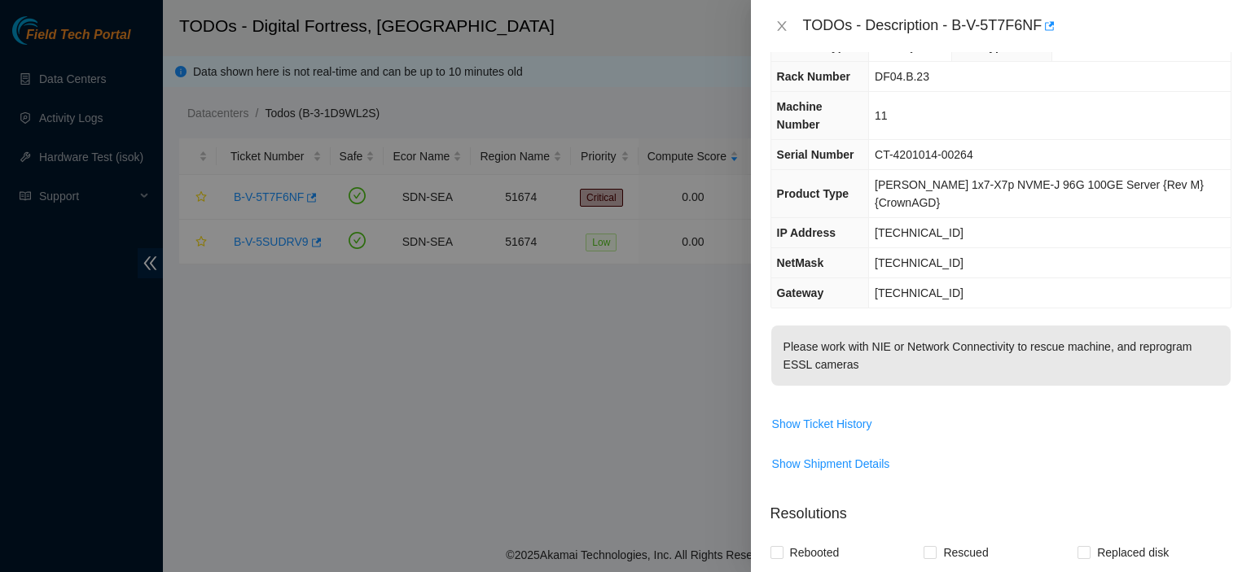
scroll to position [408, 0]
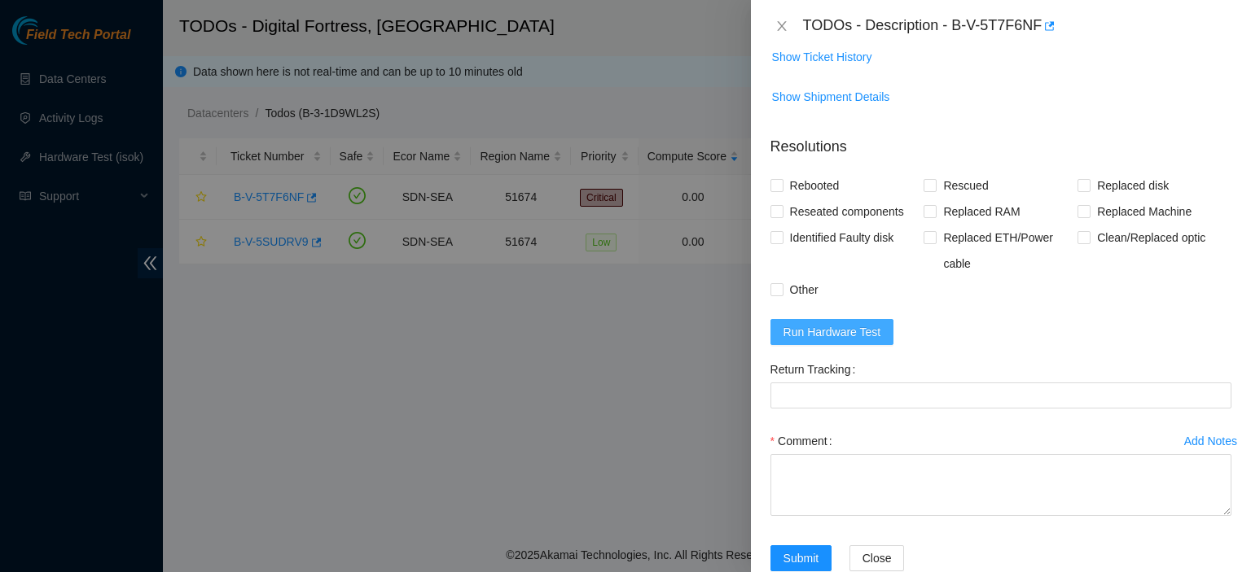
click at [858, 323] on span "Run Hardware Test" at bounding box center [832, 332] width 98 height 18
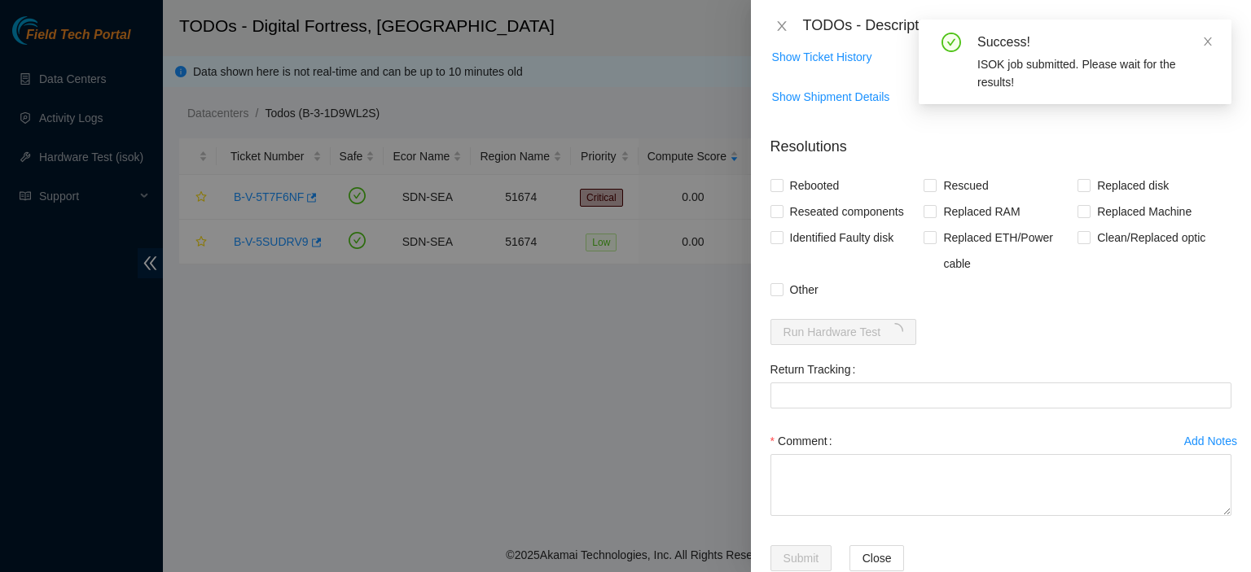
click at [993, 375] on div "Return Tracking" at bounding box center [1001, 393] width 474 height 72
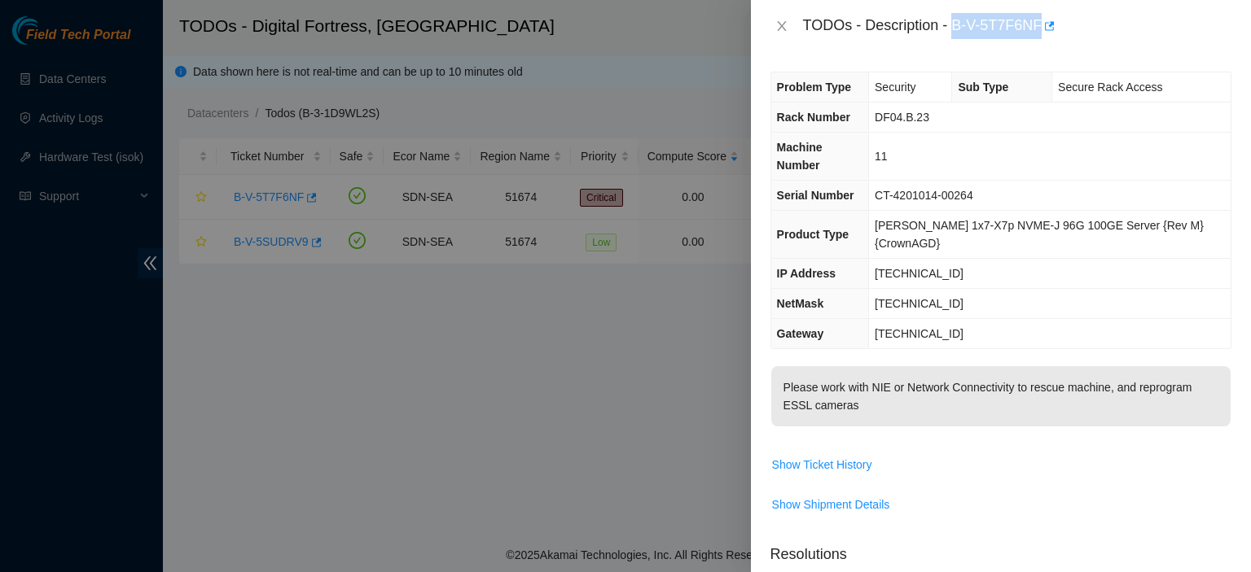
drag, startPoint x: 951, startPoint y: 25, endPoint x: 1037, endPoint y: 25, distance: 86.3
click at [1037, 25] on div "TODOs - Description - B-V-5T7F6NF" at bounding box center [1017, 26] width 428 height 26
copy div "B-V-5T7F6NF"
click at [1198, 259] on td "[TECHNICAL_ID]" at bounding box center [1049, 274] width 361 height 30
click at [1202, 319] on td "[TECHNICAL_ID]" at bounding box center [1049, 334] width 361 height 30
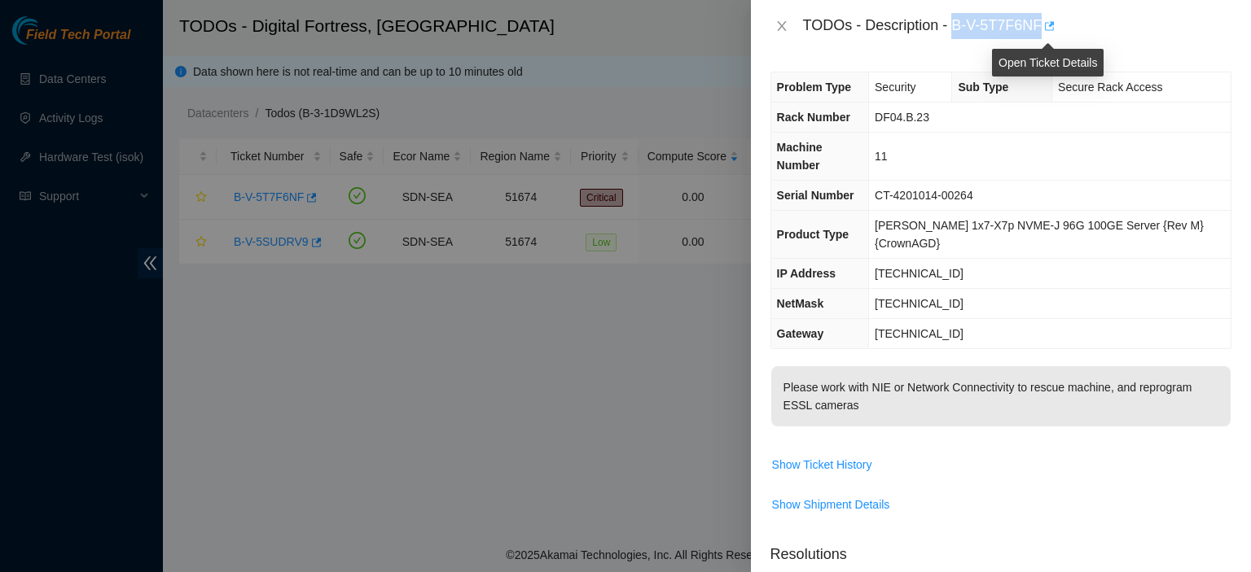
drag, startPoint x: 954, startPoint y: 25, endPoint x: 1045, endPoint y: 24, distance: 91.2
click at [1045, 24] on div "TODOs - Description - B-V-5T7F6NF" at bounding box center [1017, 26] width 428 height 26
copy div "B-V-5T7F6NF"
click at [1196, 366] on p "Please work with NIE or Network Connectivity to rescue machine, and reprogram E…" at bounding box center [1000, 396] width 459 height 60
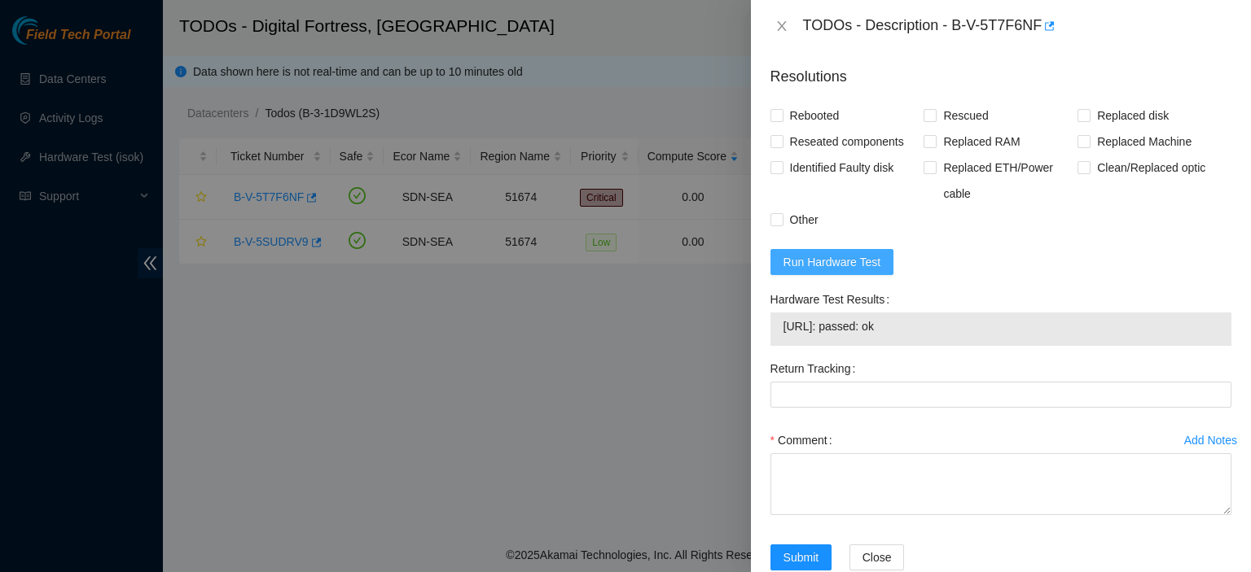
click at [837, 249] on button "Run Hardware Test" at bounding box center [832, 262] width 124 height 26
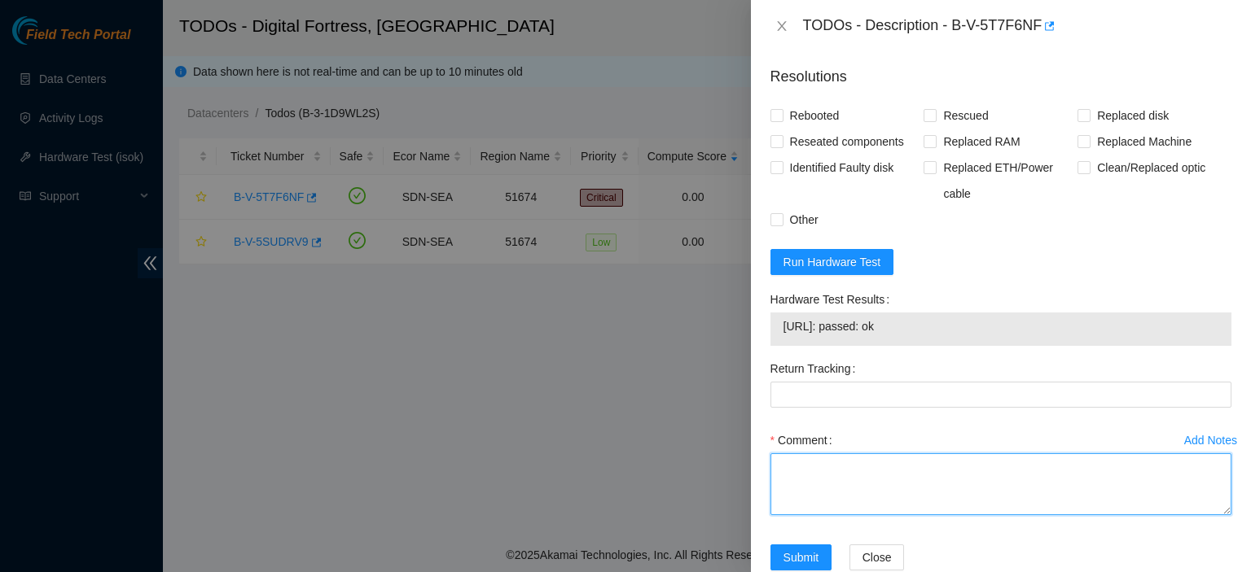
click at [839, 453] on textarea "Comment" at bounding box center [1000, 484] width 461 height 62
paste textarea "[EMAIL_ADDRESS][DOMAIN_NAME] - merh has completed your request (B-V-5TRS2A5, B-…"
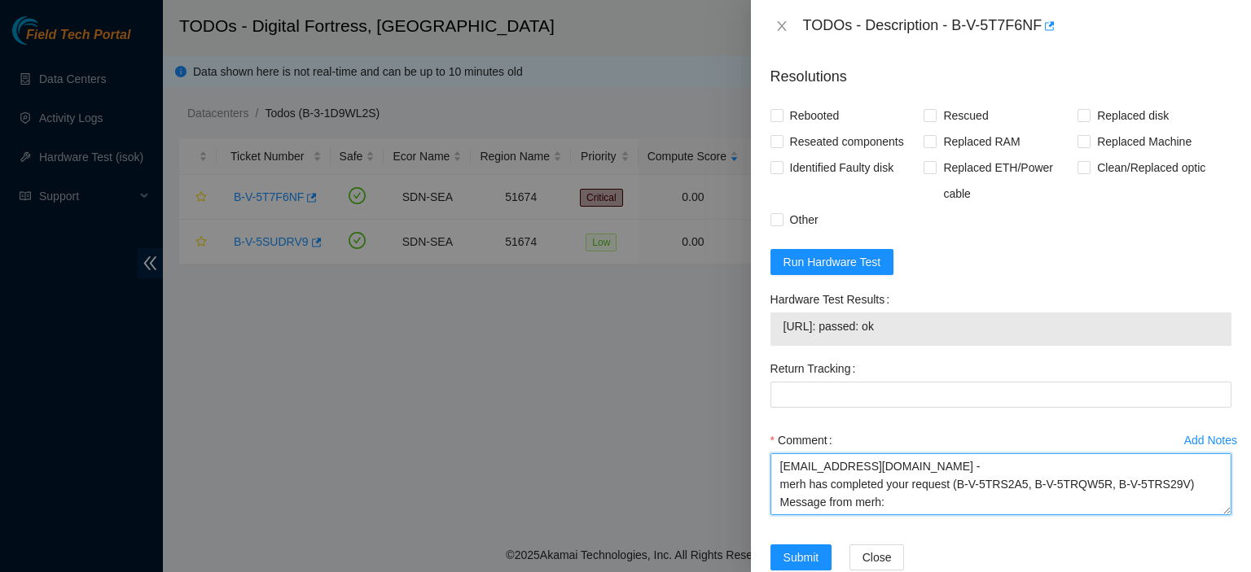
scroll to position [67, 0]
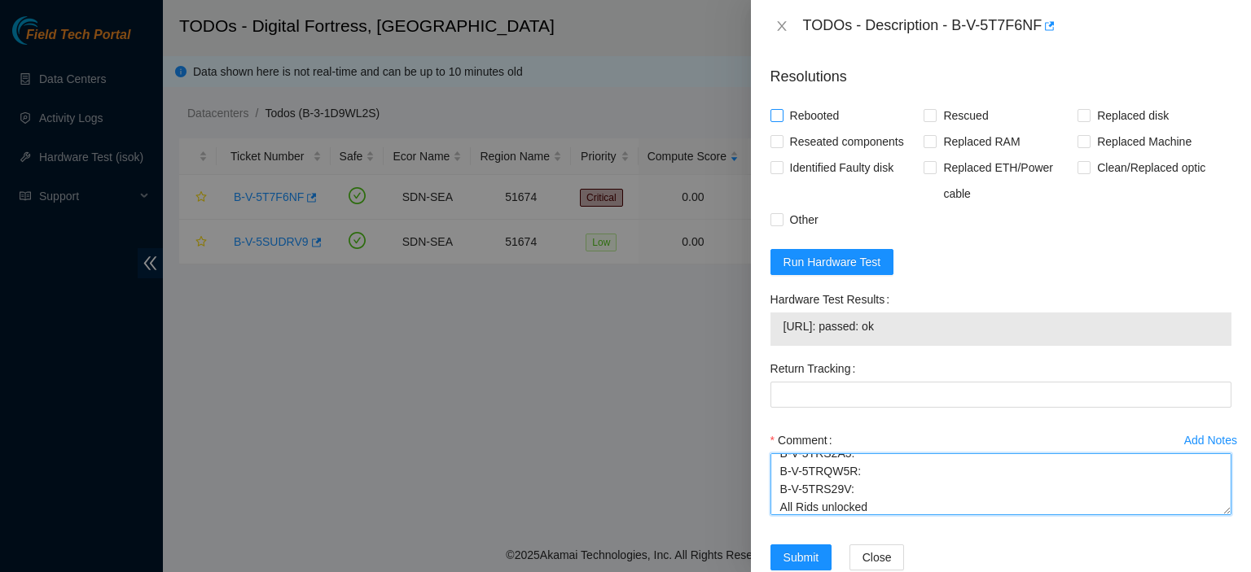
type textarea "[EMAIL_ADDRESS][DOMAIN_NAME] - merh has completed your request (B-V-5TRS2A5, B-…"
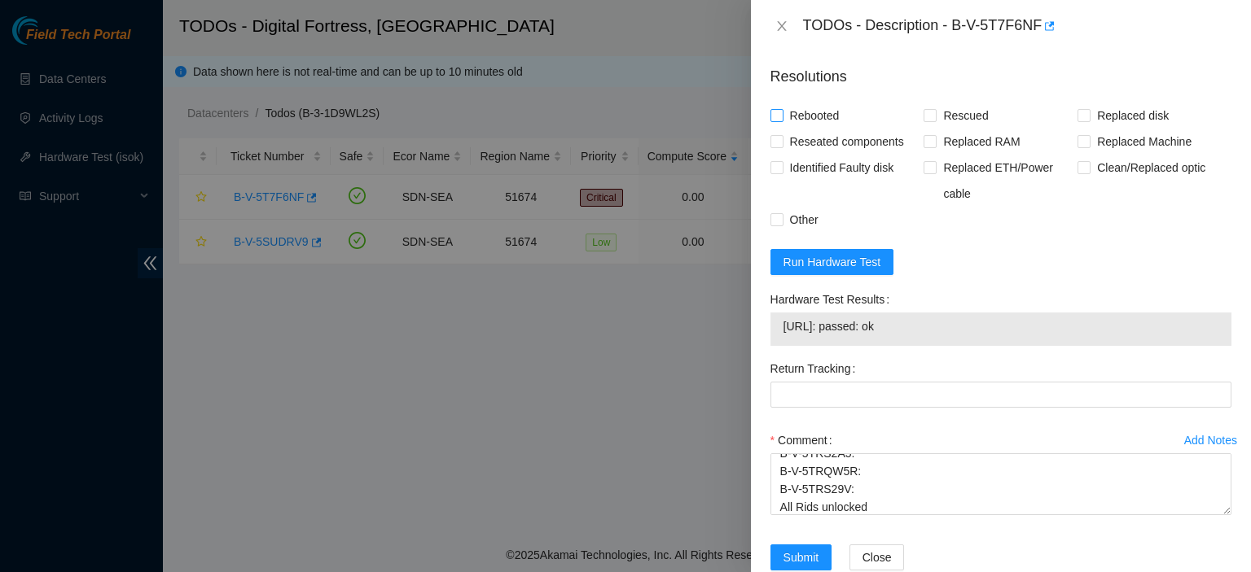
click at [772, 109] on input "Rebooted" at bounding box center [775, 114] width 11 height 11
checkbox input "true"
click at [923, 109] on input "Rescued" at bounding box center [928, 114] width 11 height 11
checkbox input "true"
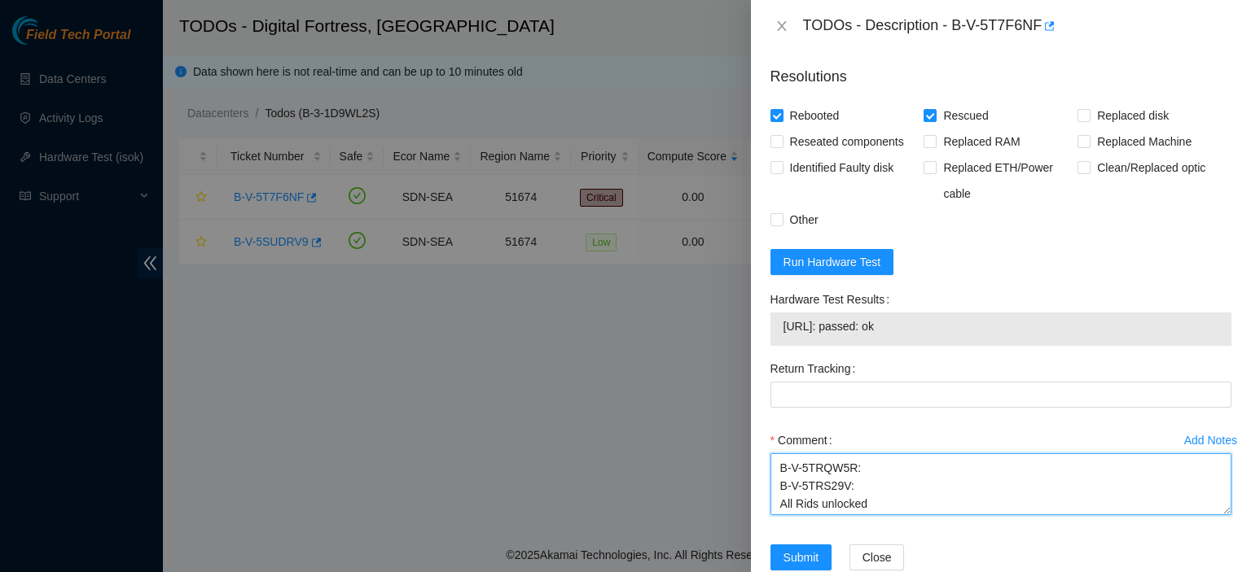
scroll to position [72, 0]
drag, startPoint x: 1211, startPoint y: 465, endPoint x: 1215, endPoint y: 532, distance: 66.9
click at [1215, 532] on form "Resolutions Rebooted Rescued Replaced disk Reseated components Replaced RAM Rep…" at bounding box center [1000, 321] width 461 height 537
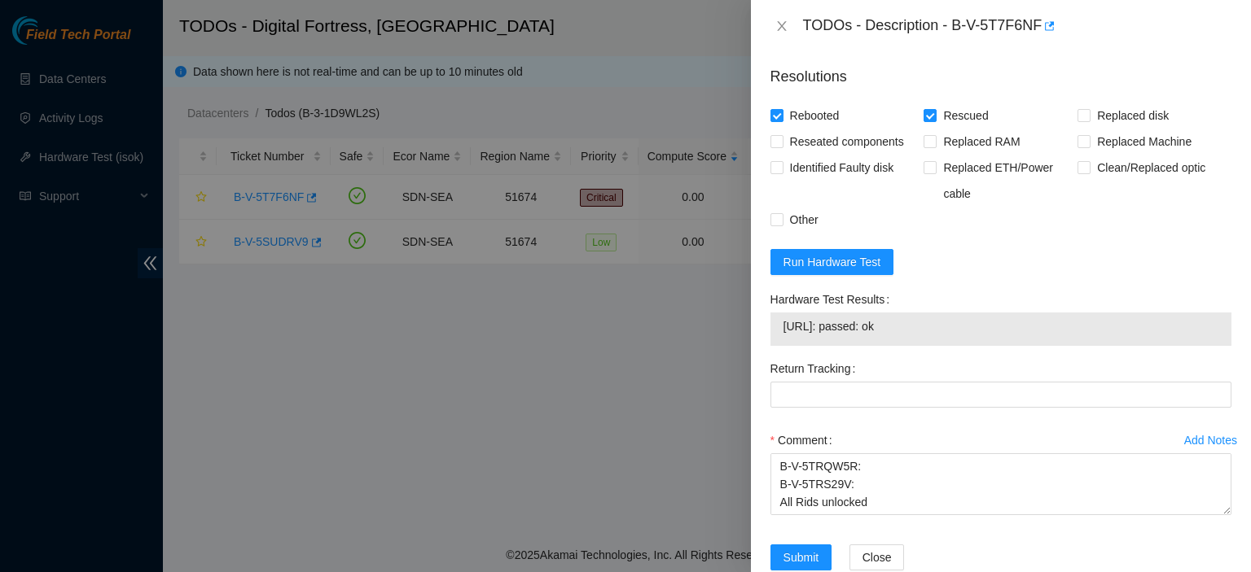
scroll to position [0, 0]
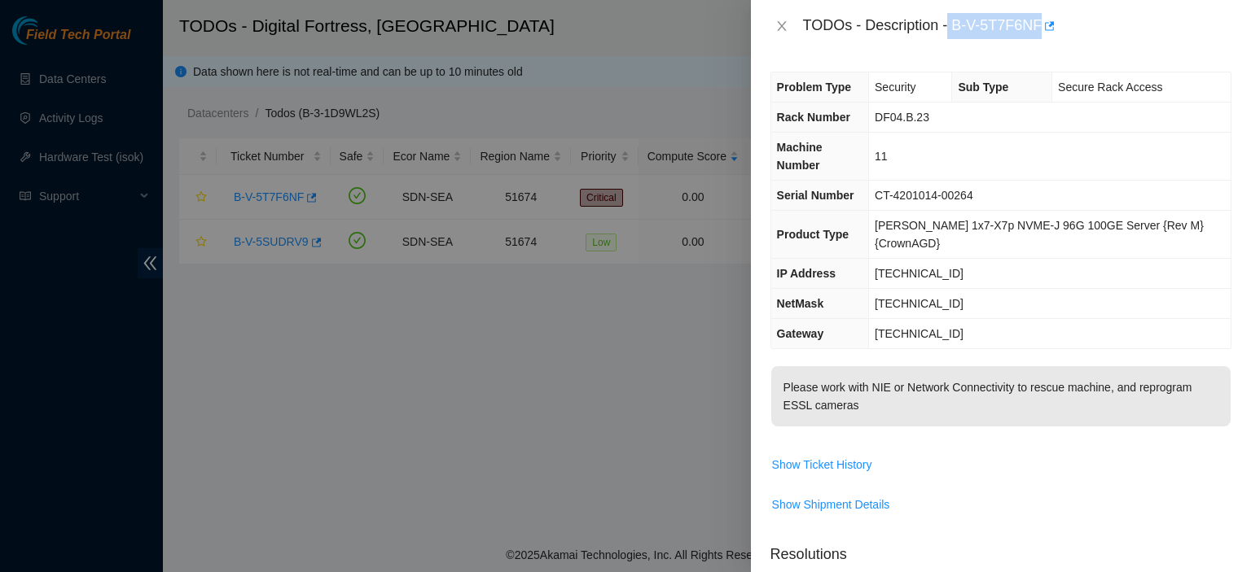
drag, startPoint x: 948, startPoint y: 26, endPoint x: 1039, endPoint y: 22, distance: 91.3
click at [1039, 22] on div "TODOs - Description - B-V-5T7F6NF" at bounding box center [1017, 26] width 428 height 26
copy div "B-V-5T7F6NF"
click at [456, 545] on div at bounding box center [625, 286] width 1251 height 572
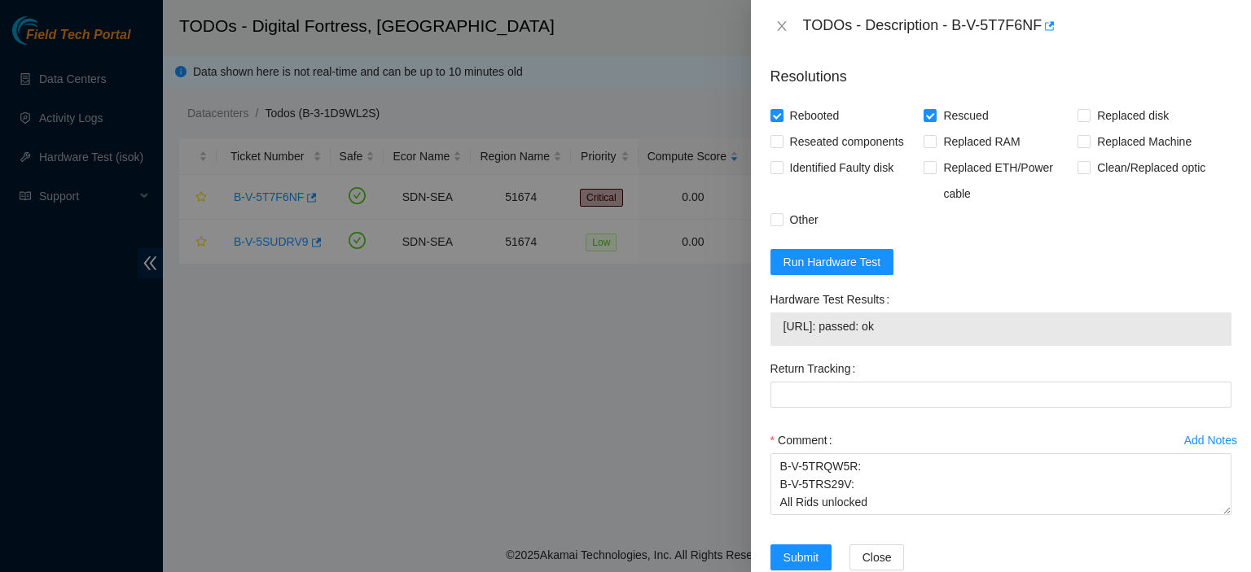
scroll to position [462, 0]
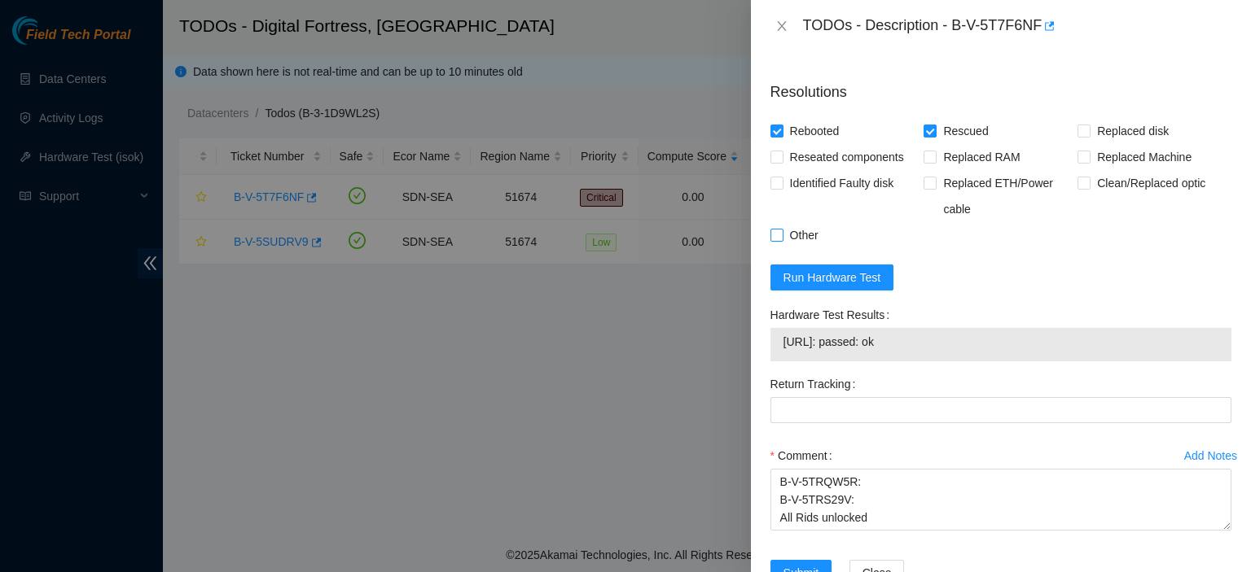
click at [778, 229] on input "Other" at bounding box center [775, 234] width 11 height 11
checkbox input "true"
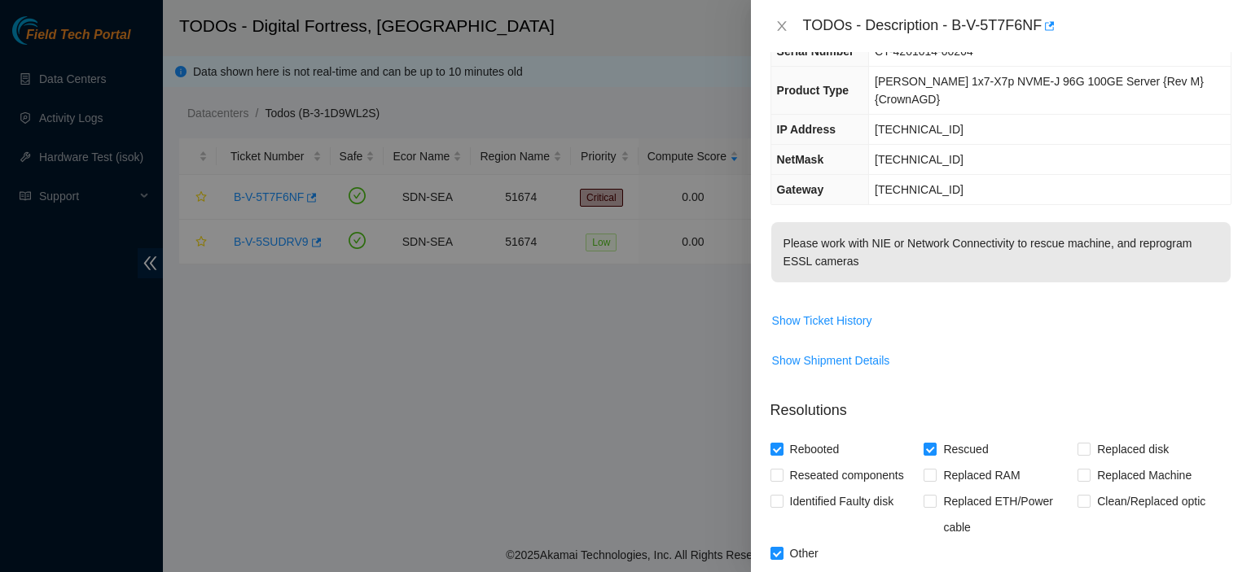
scroll to position [0, 0]
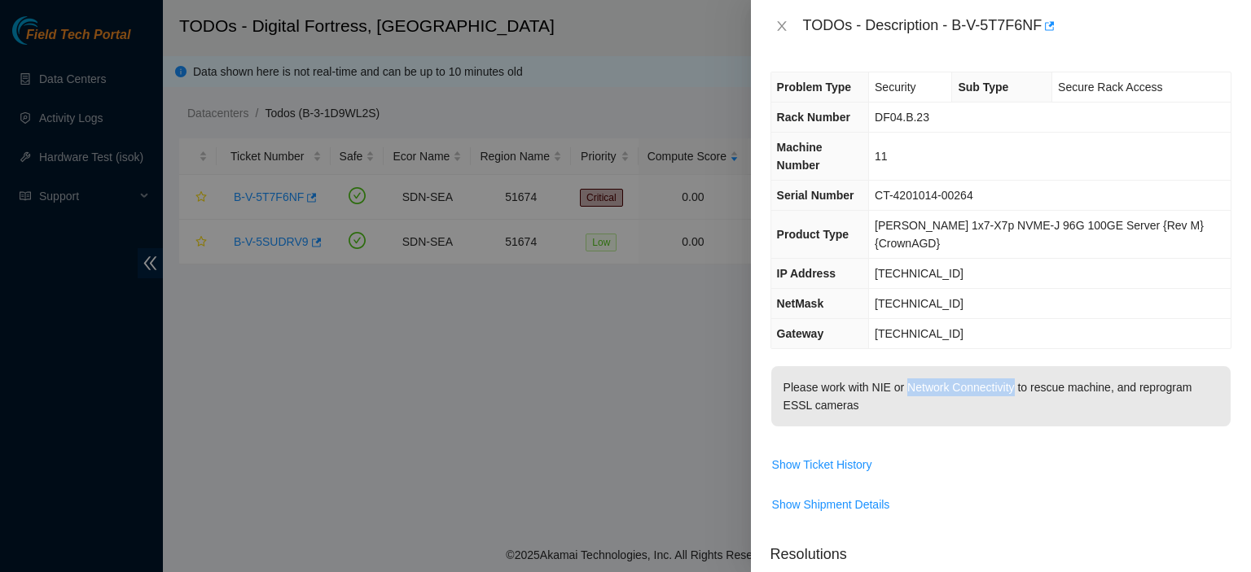
drag, startPoint x: 1012, startPoint y: 354, endPoint x: 902, endPoint y: 353, distance: 109.9
click at [902, 366] on p "Please work with NIE or Network Connectivity to rescue machine, and reprogram E…" at bounding box center [1000, 396] width 459 height 60
copy p "Network Connectivity"
